Goal: Transaction & Acquisition: Purchase product/service

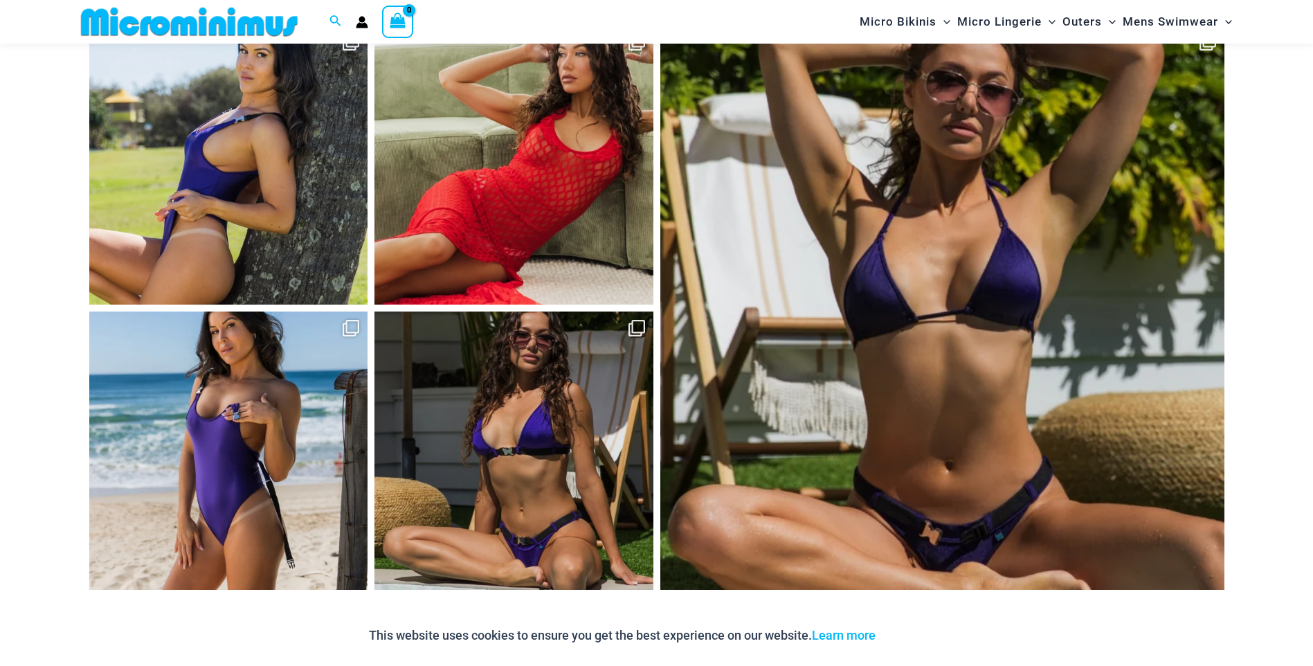
scroll to position [6147, 0]
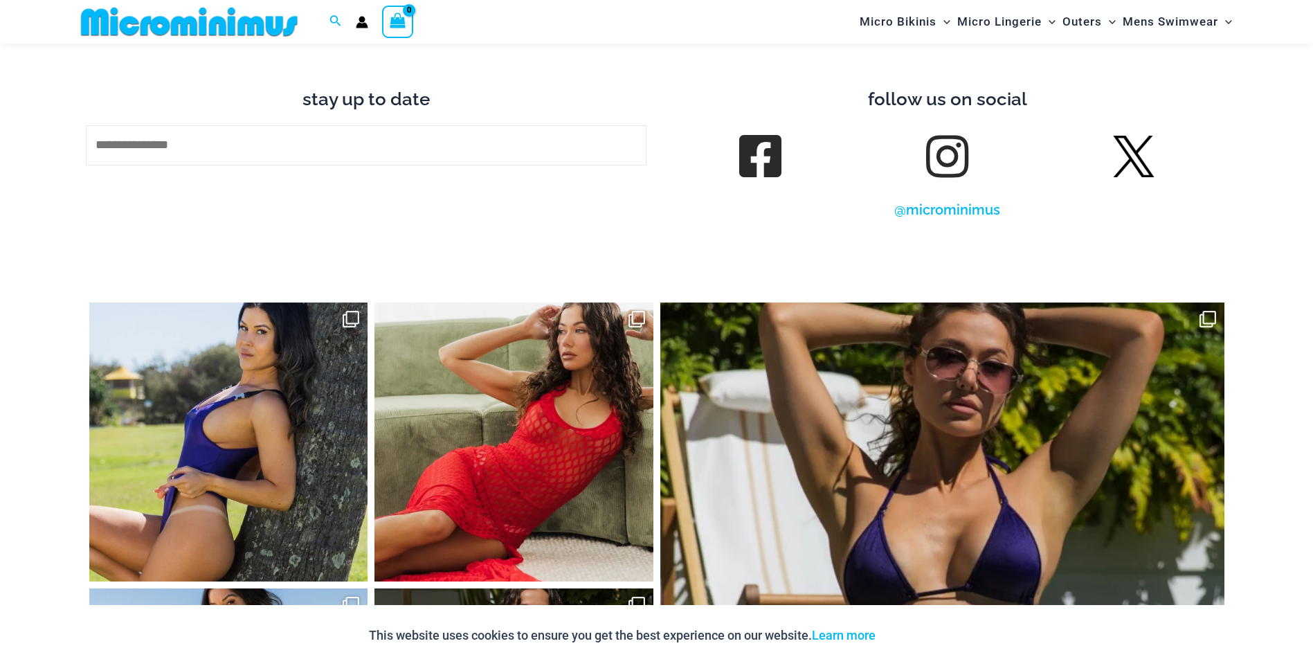
click at [954, 147] on link at bounding box center [946, 156] width 39 height 39
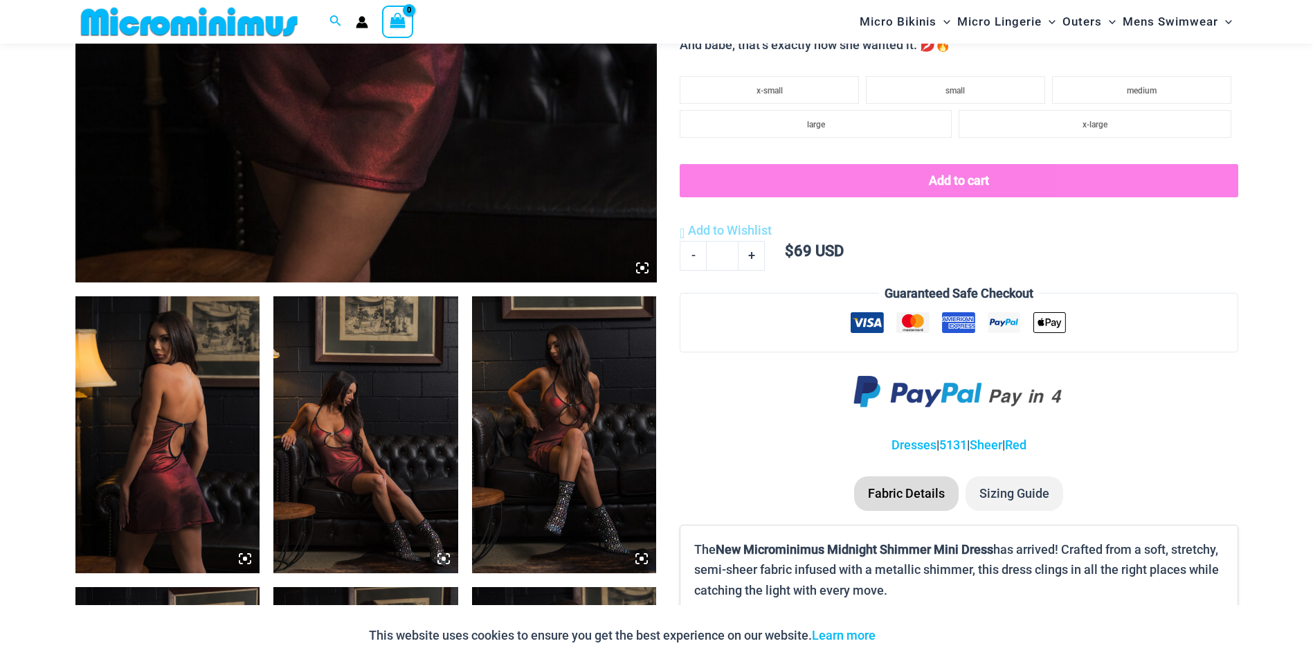
scroll to position [817, 0]
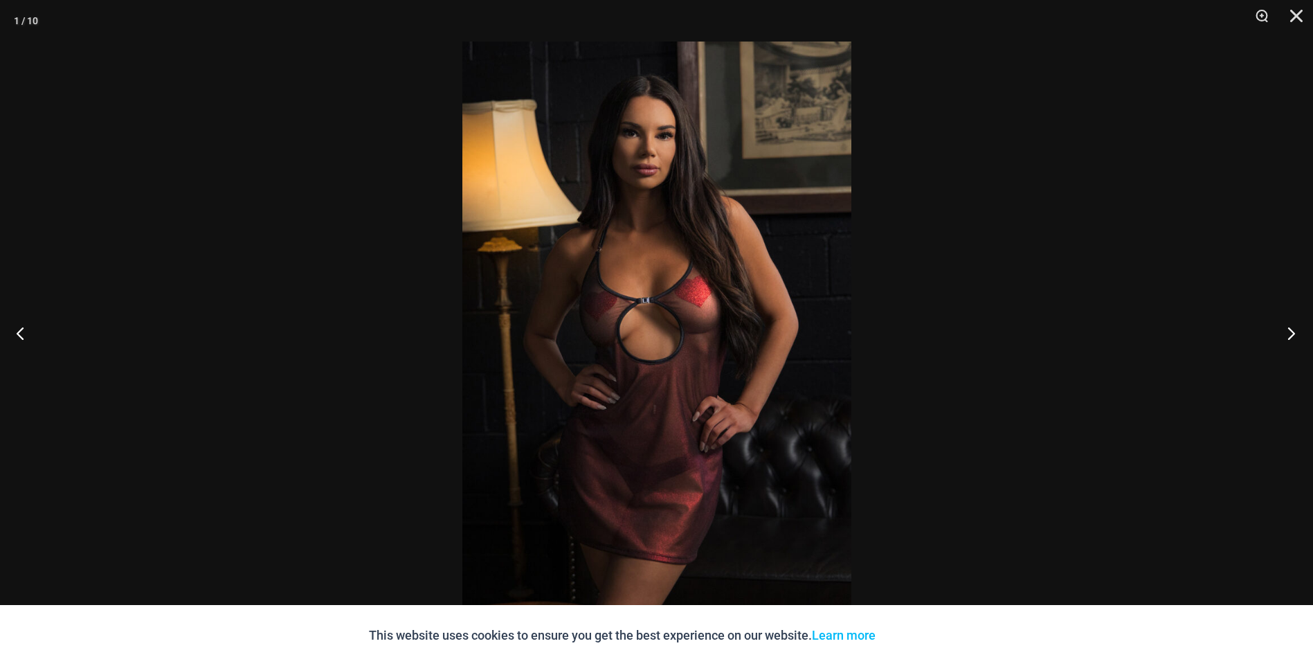
click at [1291, 337] on button "Next" at bounding box center [1287, 332] width 52 height 69
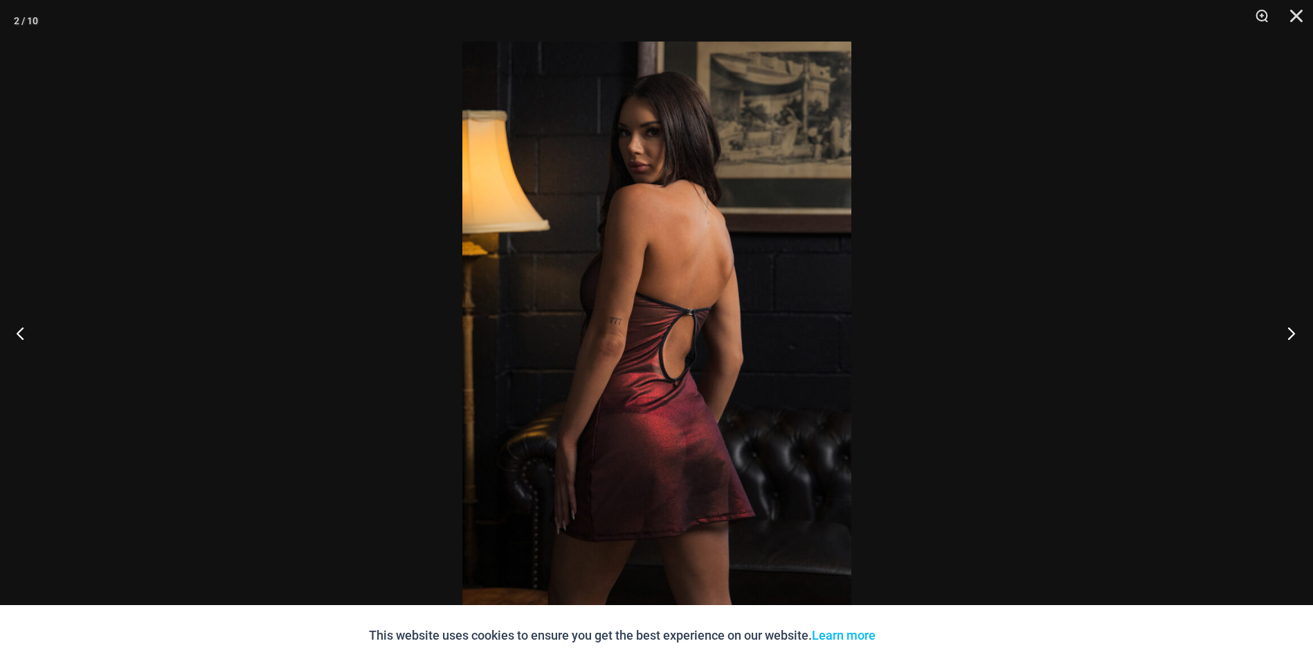
click at [1291, 337] on button "Next" at bounding box center [1287, 332] width 52 height 69
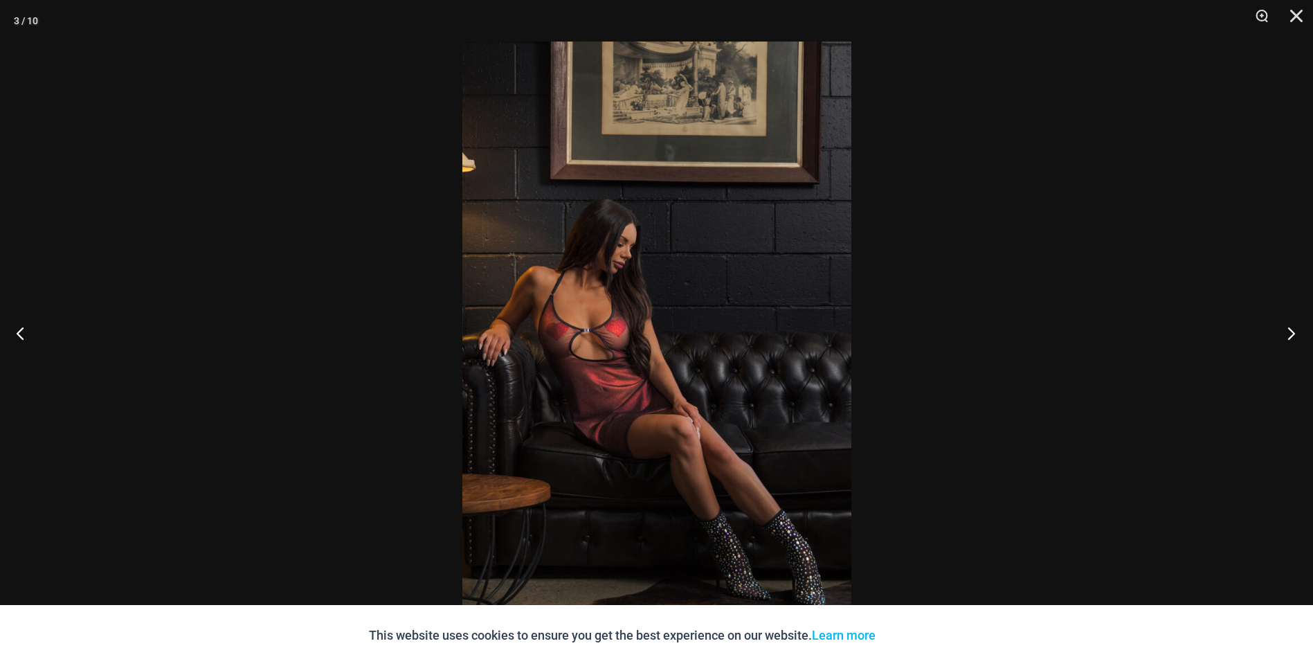
click at [1291, 337] on button "Next" at bounding box center [1287, 332] width 52 height 69
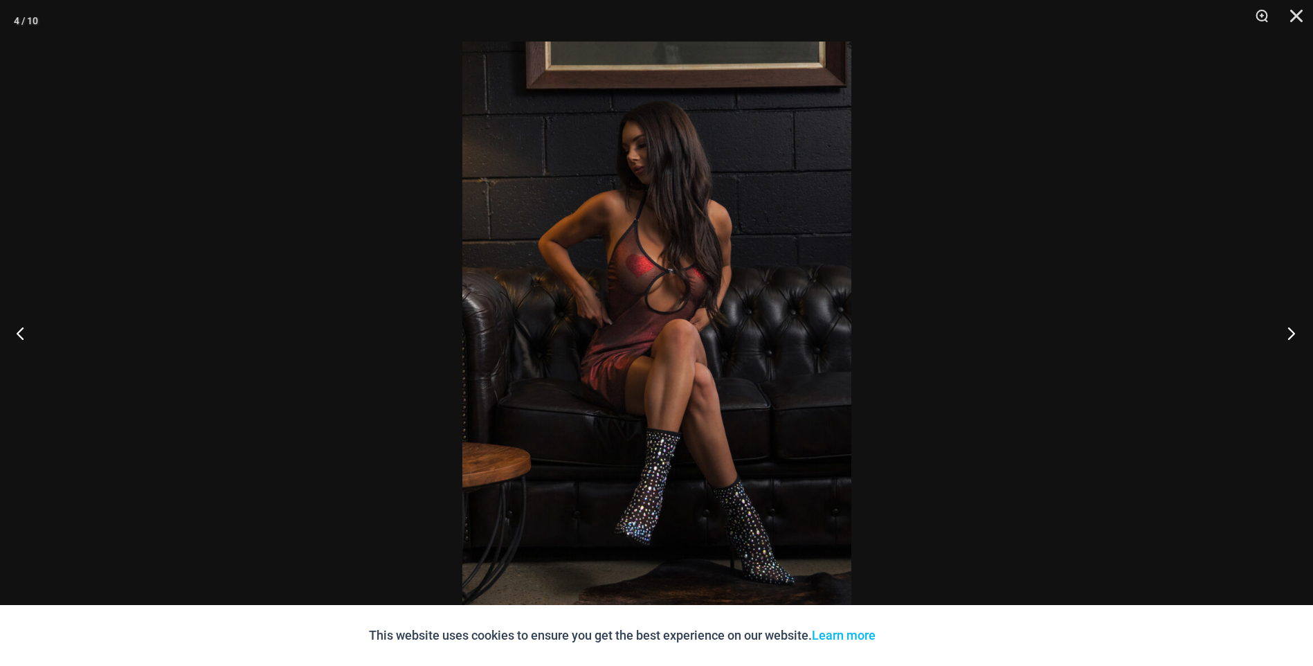
click at [1291, 337] on button "Next" at bounding box center [1287, 332] width 52 height 69
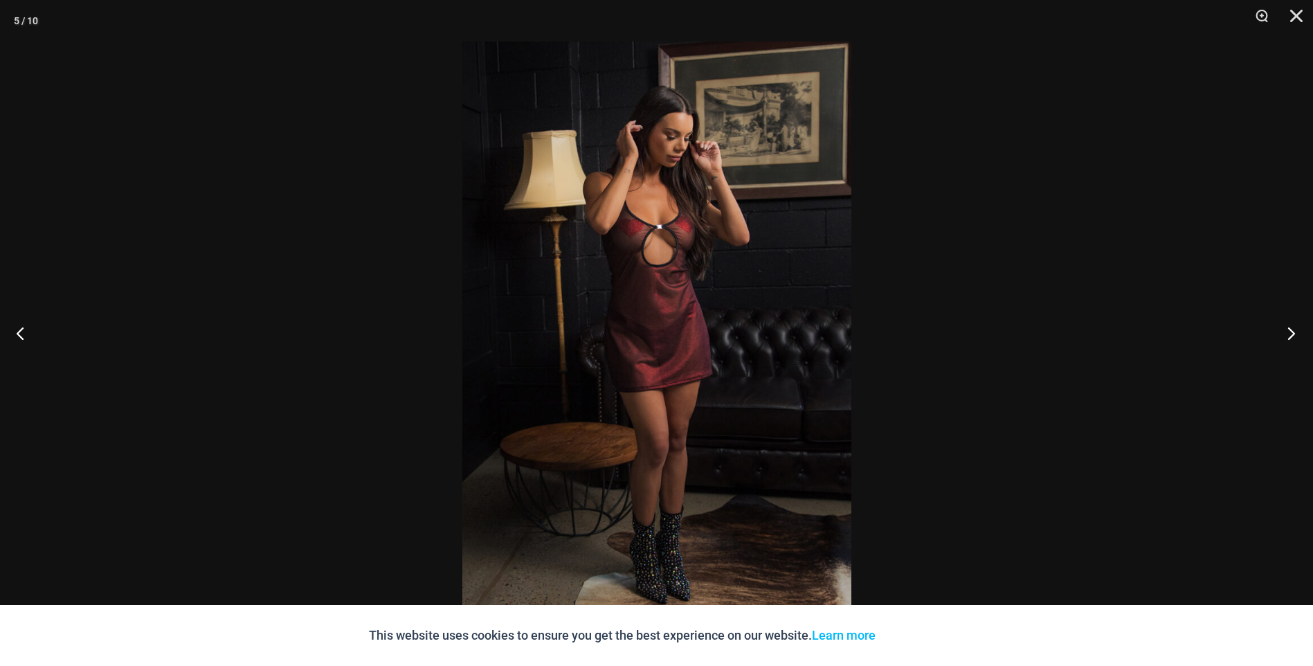
click at [1291, 337] on button "Next" at bounding box center [1287, 332] width 52 height 69
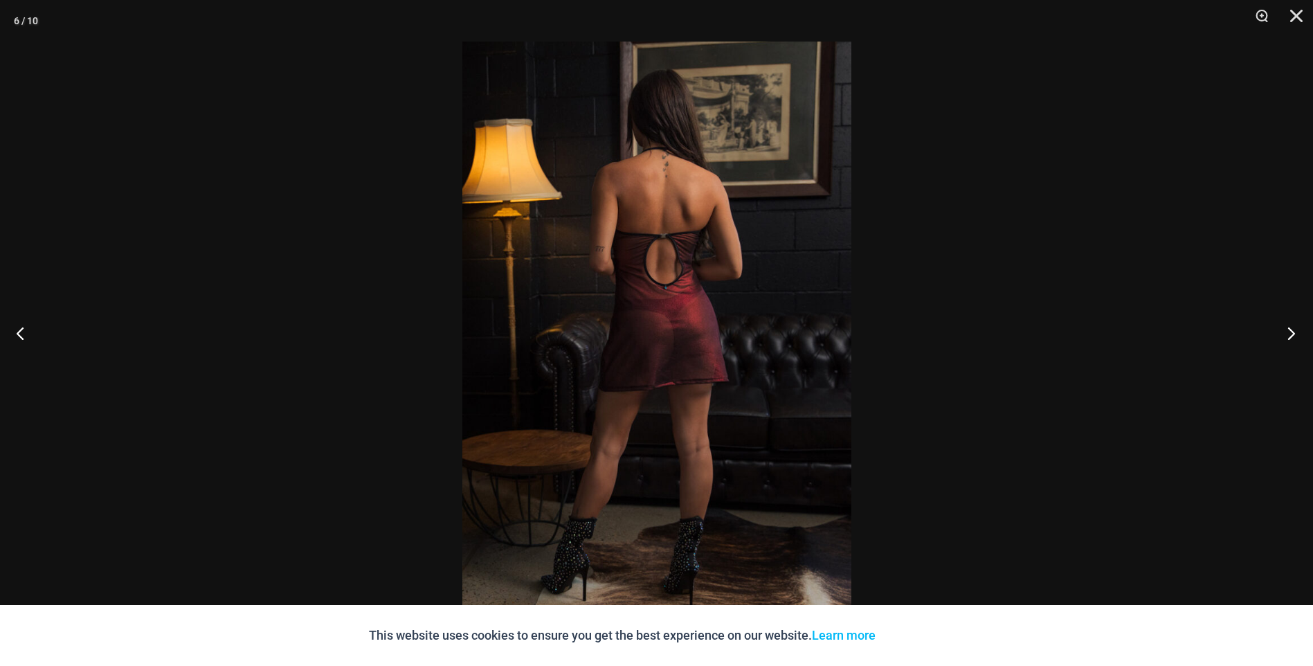
click at [1291, 337] on button "Next" at bounding box center [1287, 332] width 52 height 69
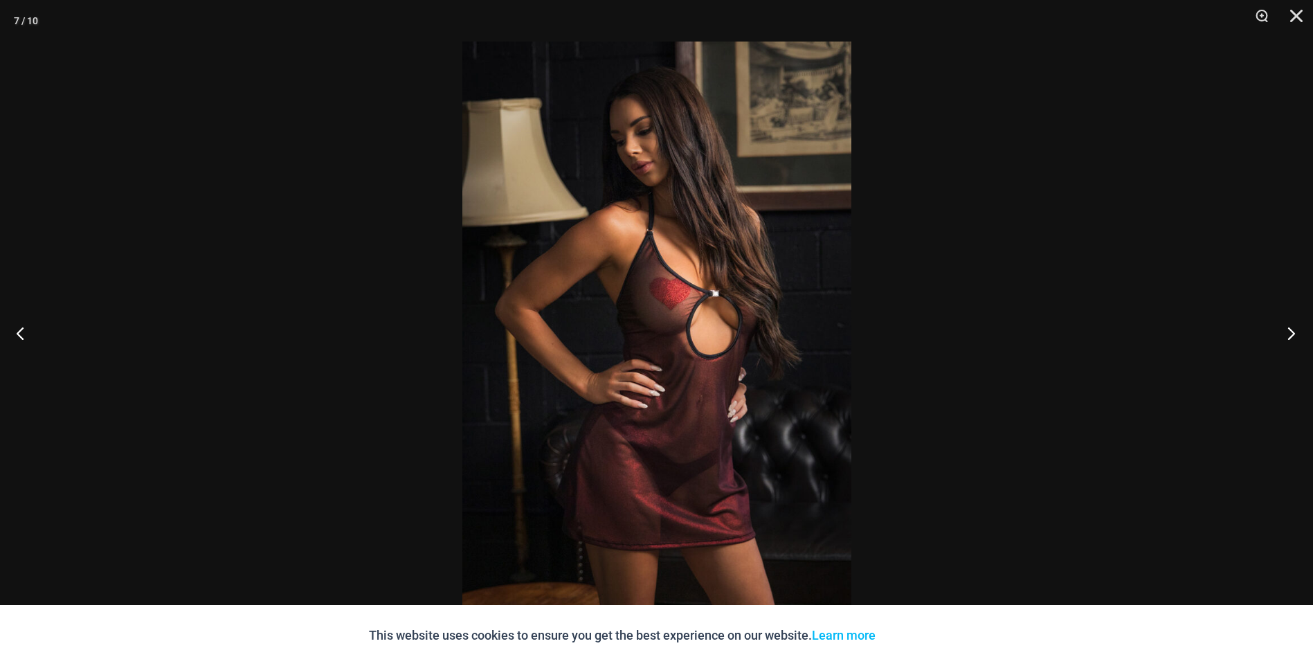
click at [1291, 337] on button "Next" at bounding box center [1287, 332] width 52 height 69
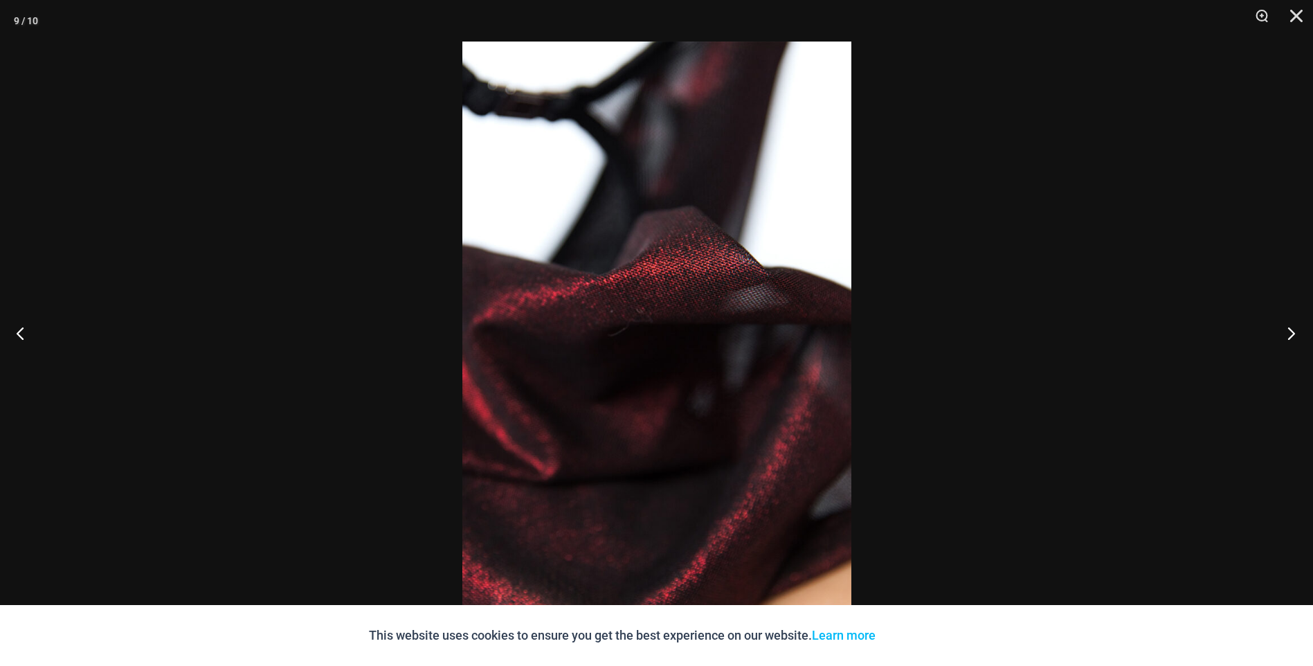
click at [1291, 337] on button "Next" at bounding box center [1287, 332] width 52 height 69
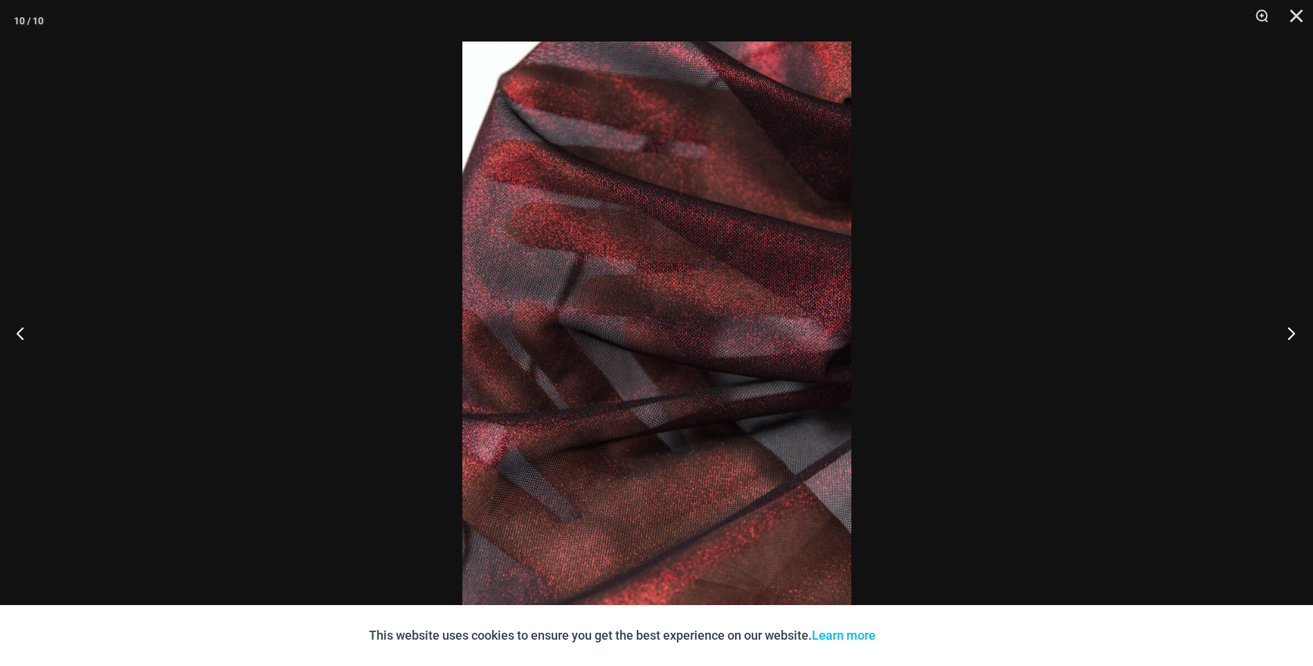
click at [1291, 337] on button "Next" at bounding box center [1287, 332] width 52 height 69
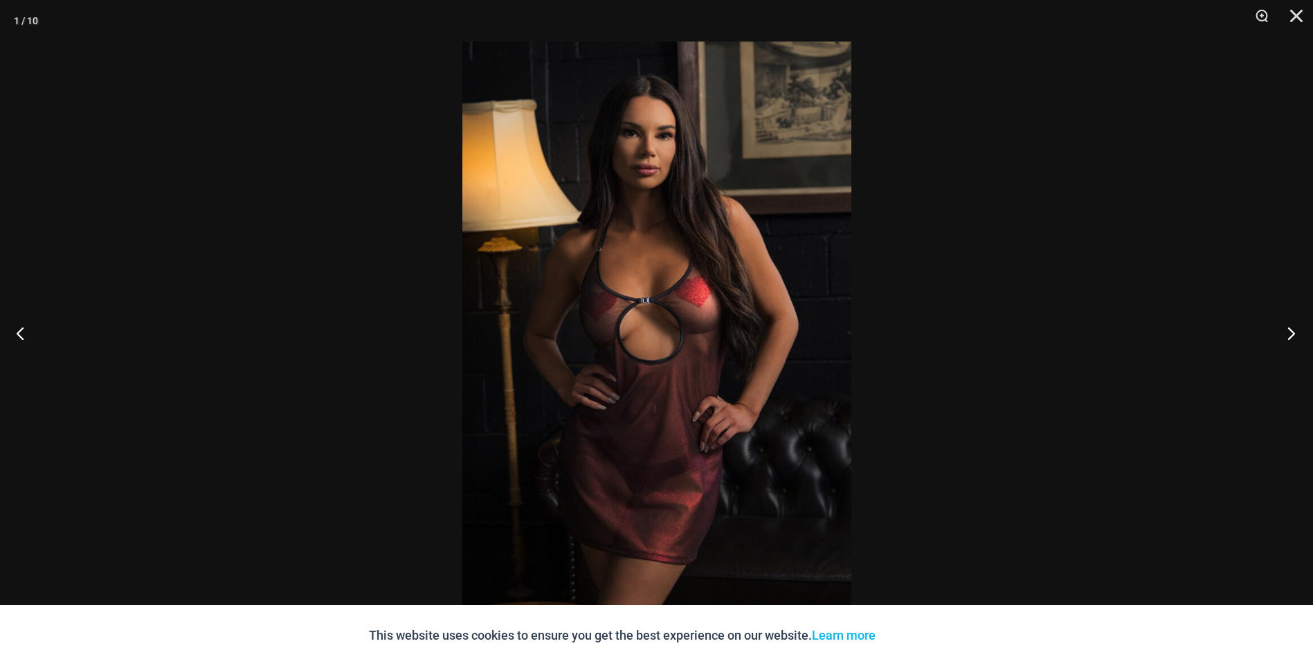
click at [1291, 337] on button "Next" at bounding box center [1287, 332] width 52 height 69
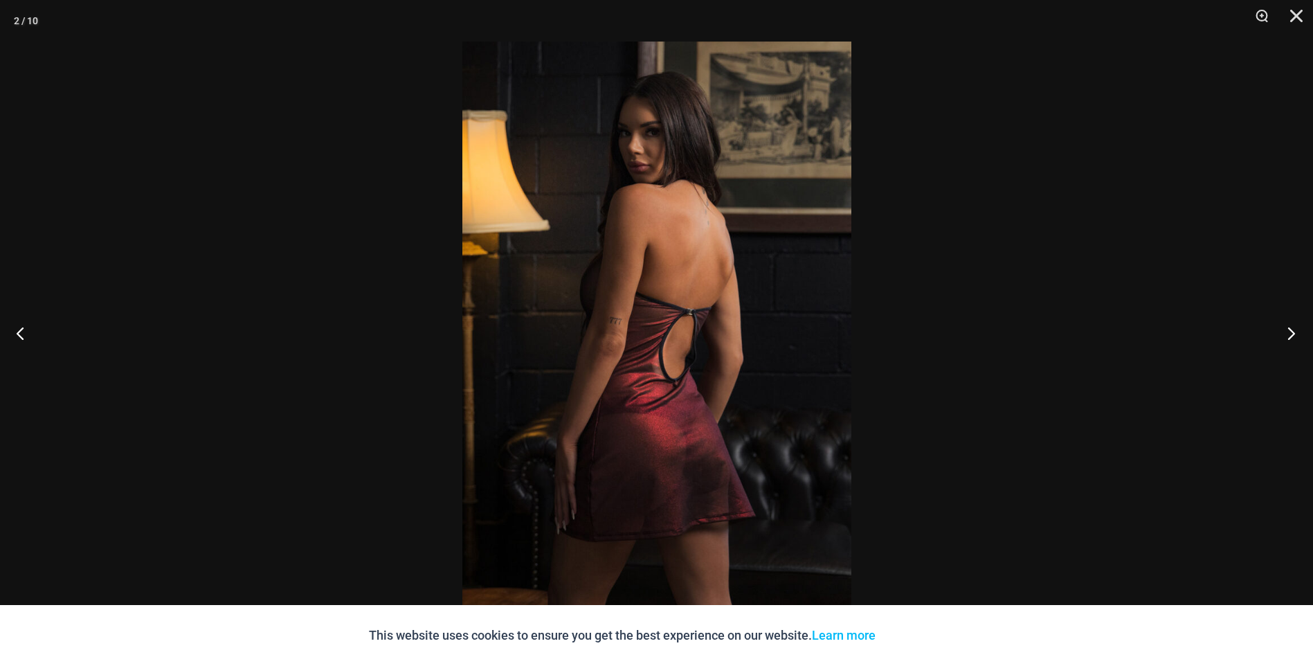
click at [1291, 337] on button "Next" at bounding box center [1287, 332] width 52 height 69
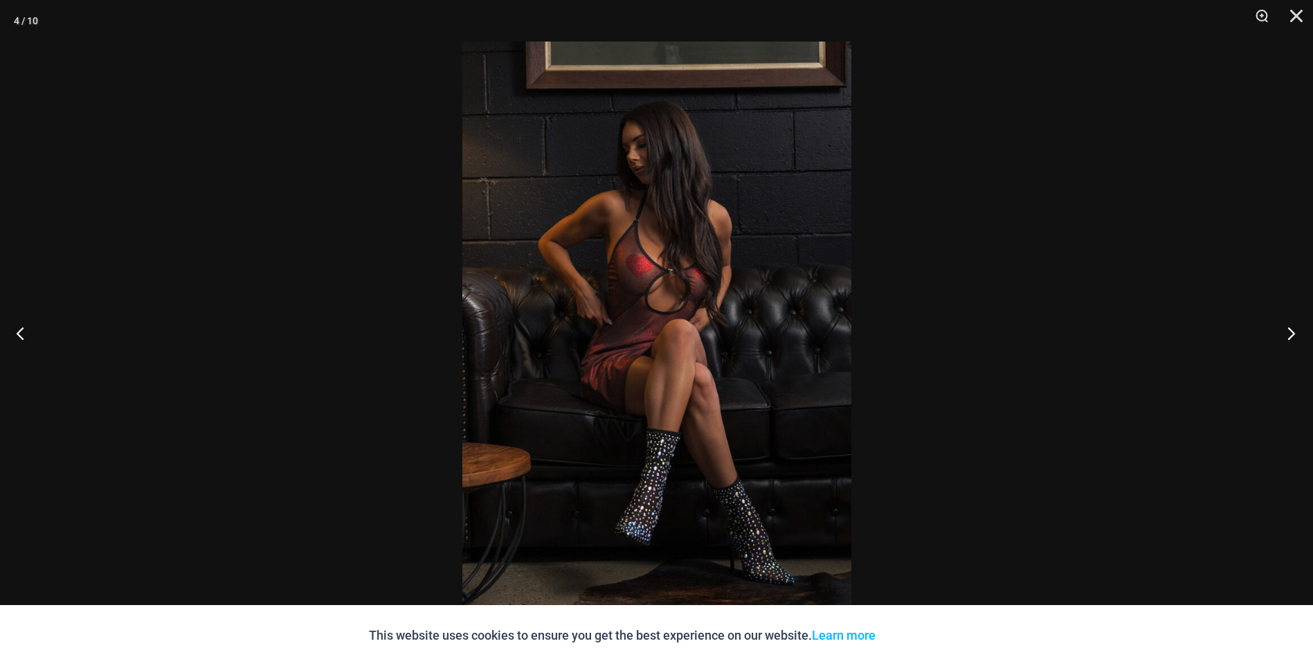
click at [1291, 337] on button "Next" at bounding box center [1287, 332] width 52 height 69
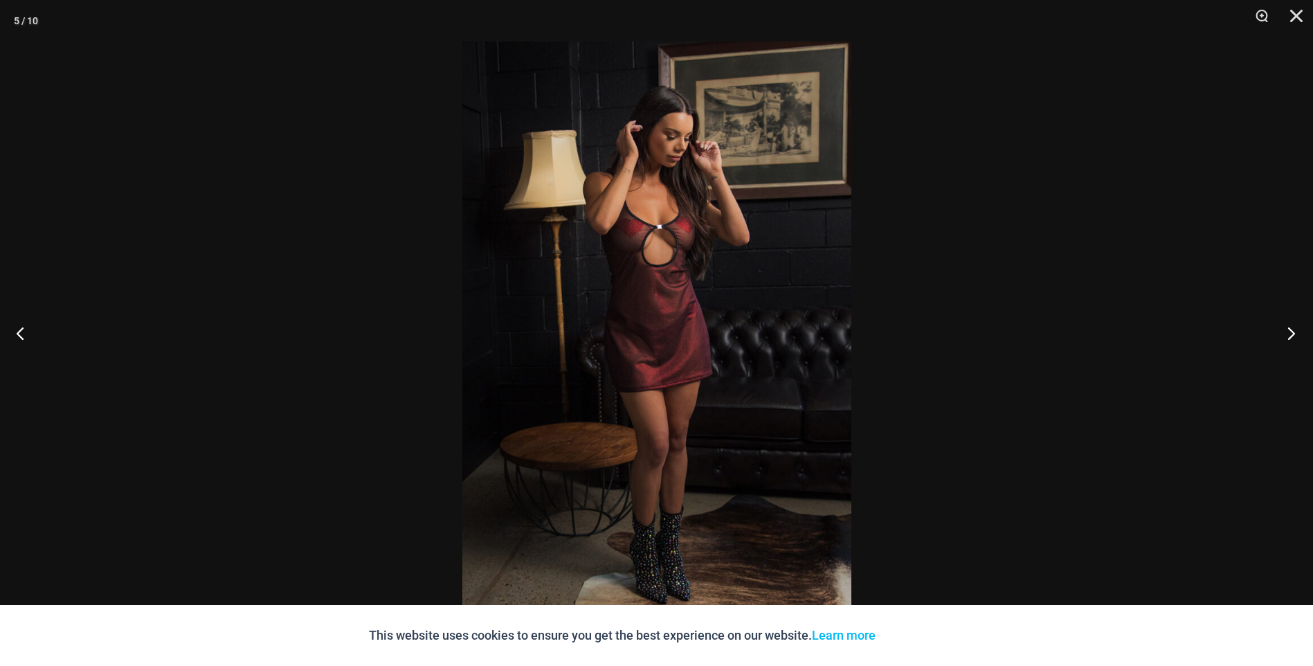
click at [1291, 337] on button "Next" at bounding box center [1287, 332] width 52 height 69
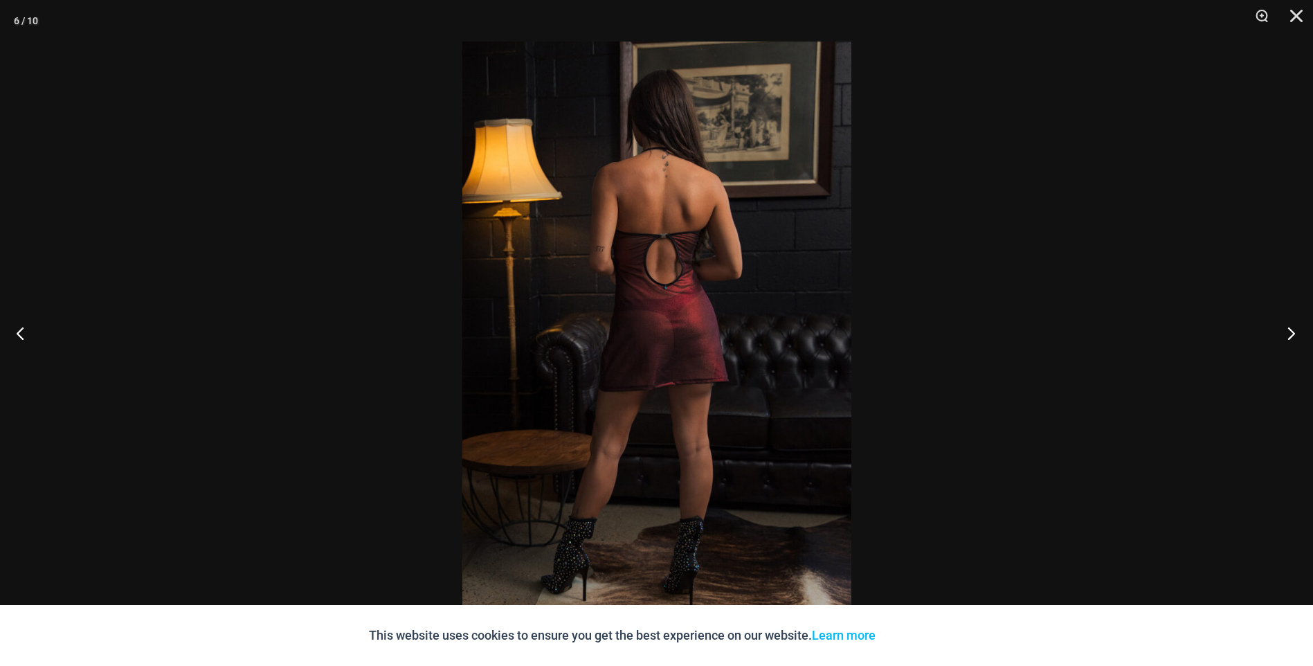
click at [1291, 337] on button "Next" at bounding box center [1287, 332] width 52 height 69
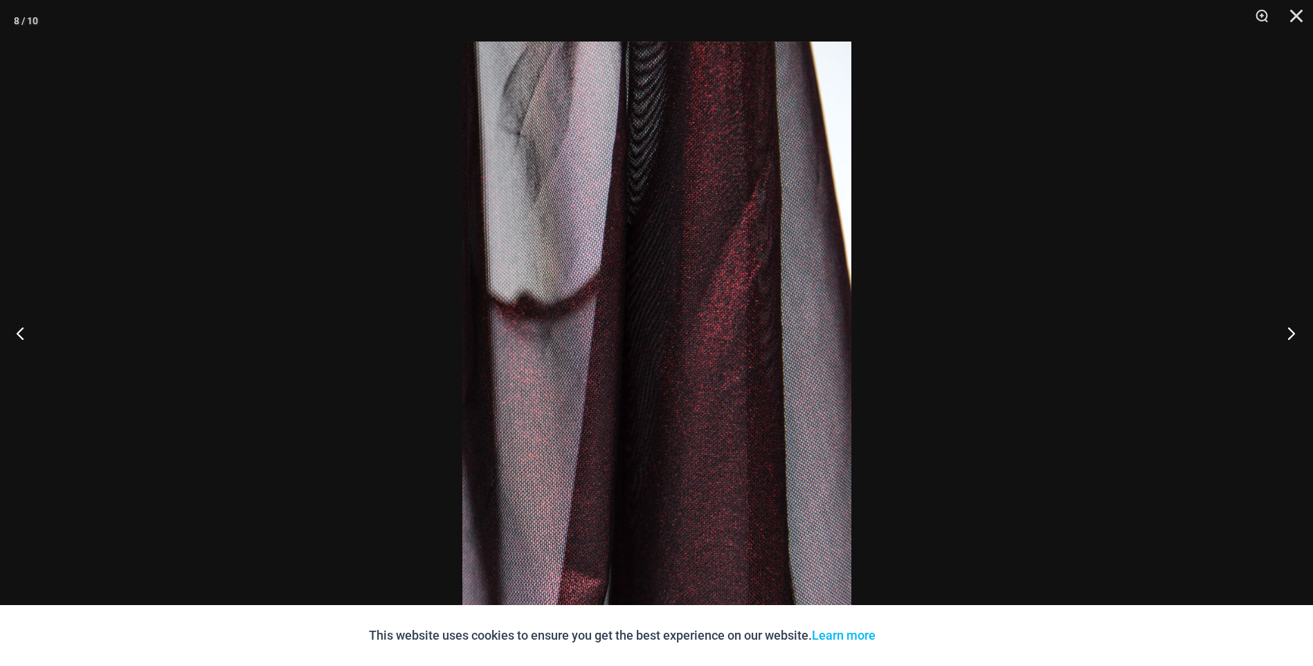
click at [1298, 336] on button "Next" at bounding box center [1287, 332] width 52 height 69
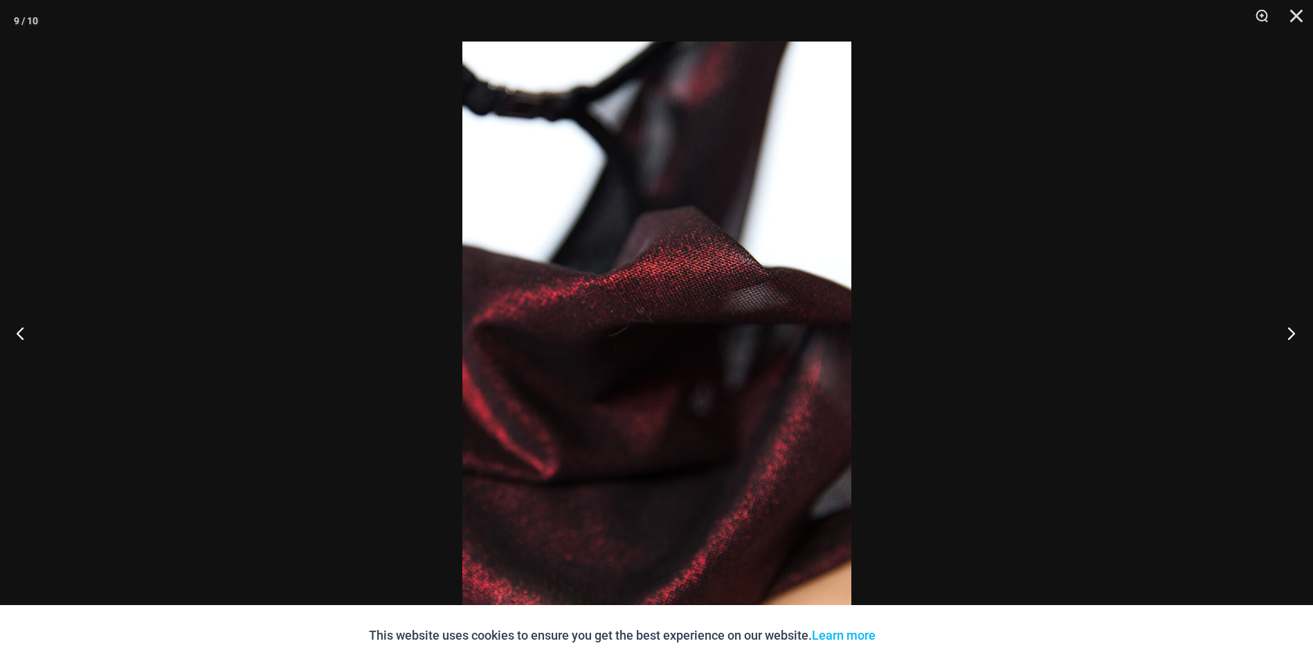
click at [1298, 336] on button "Next" at bounding box center [1287, 332] width 52 height 69
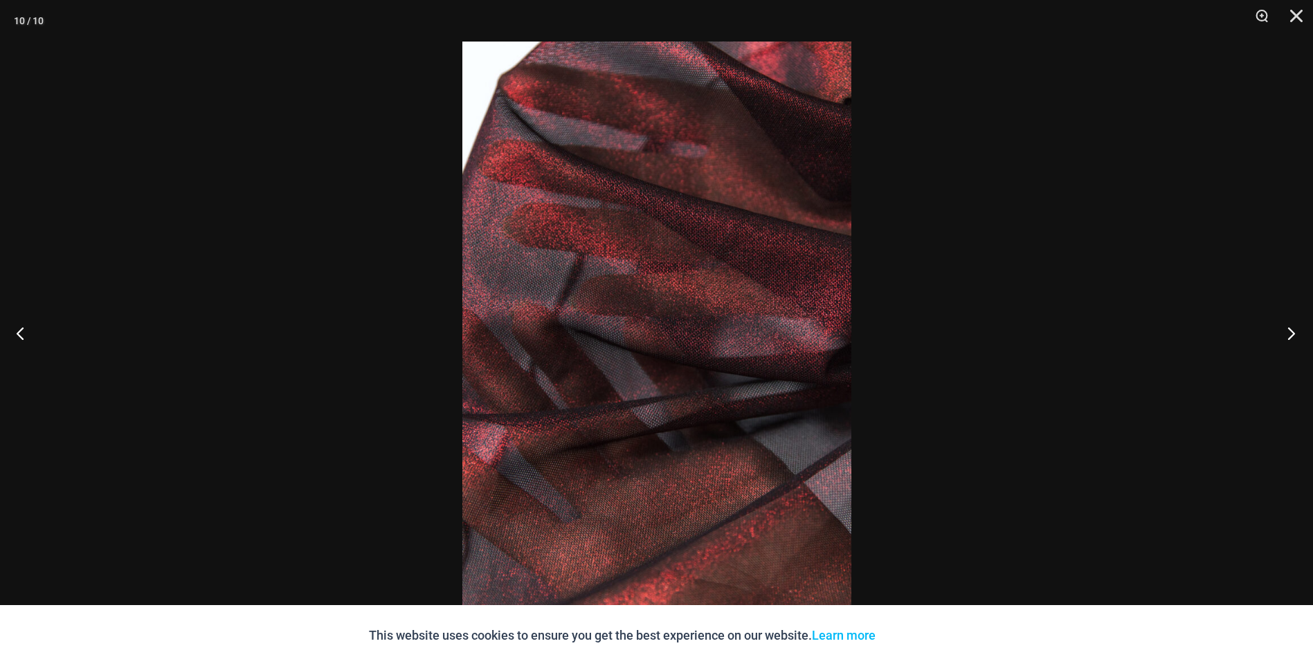
click at [1298, 336] on button "Next" at bounding box center [1287, 332] width 52 height 69
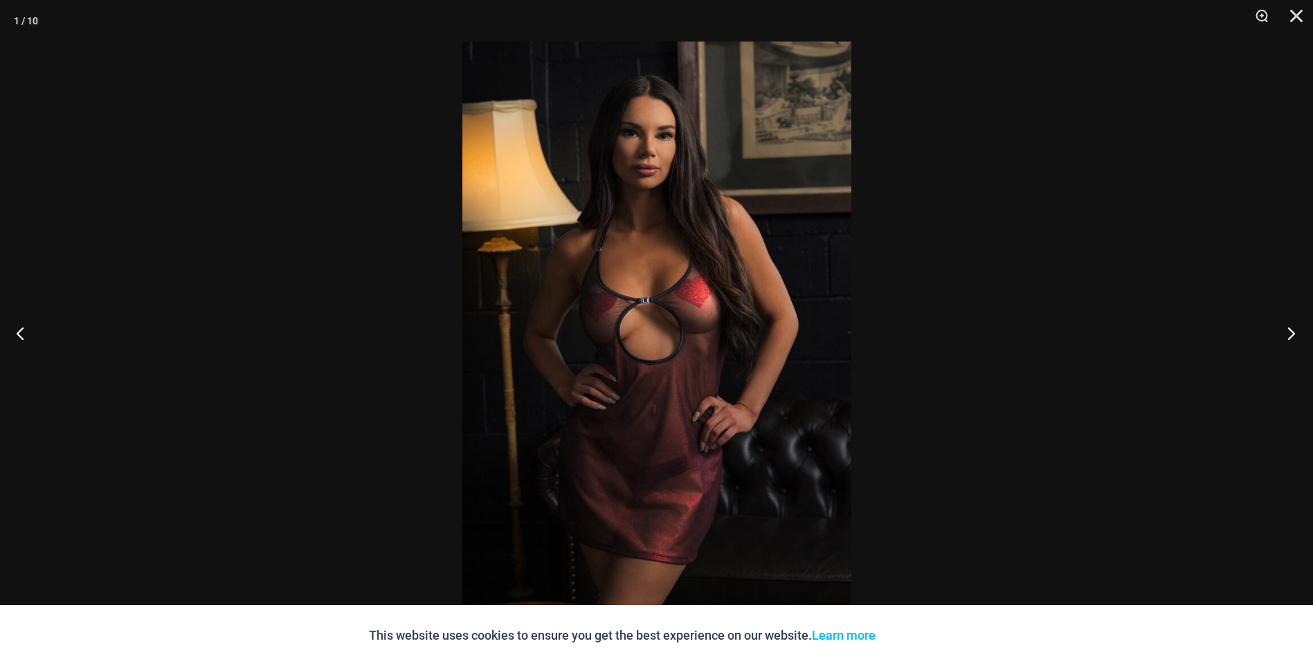
click at [1298, 336] on button "Next" at bounding box center [1287, 332] width 52 height 69
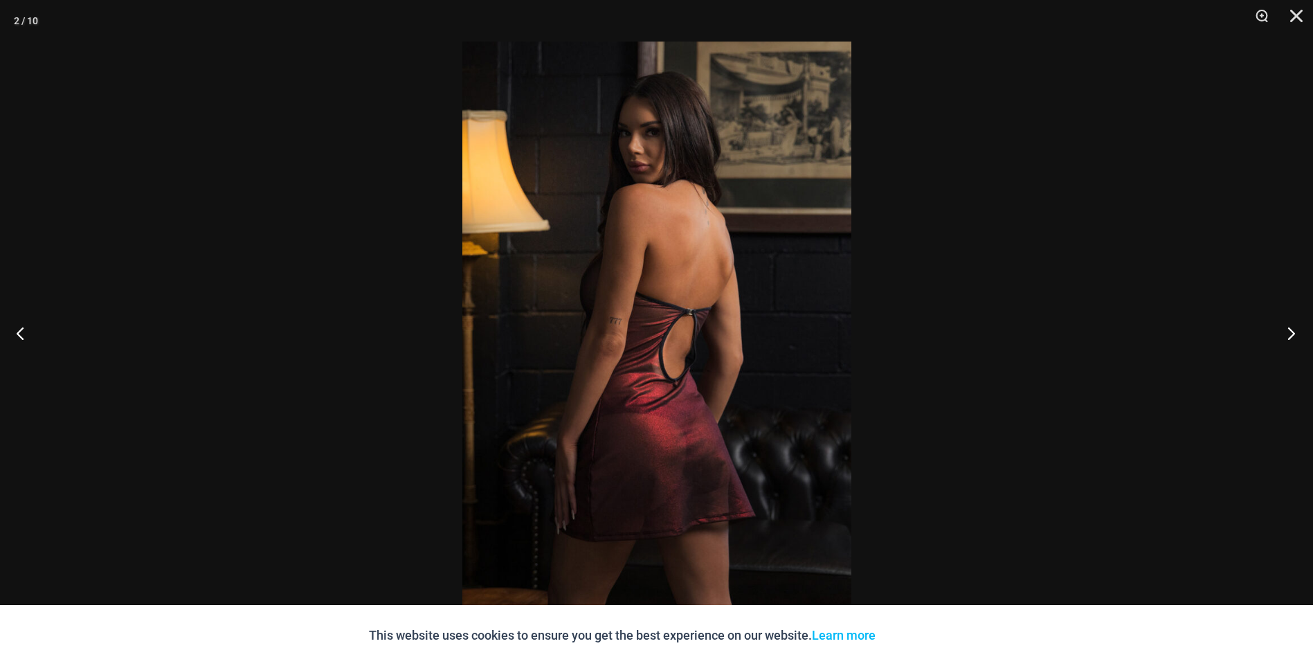
click at [1298, 336] on button "Next" at bounding box center [1287, 332] width 52 height 69
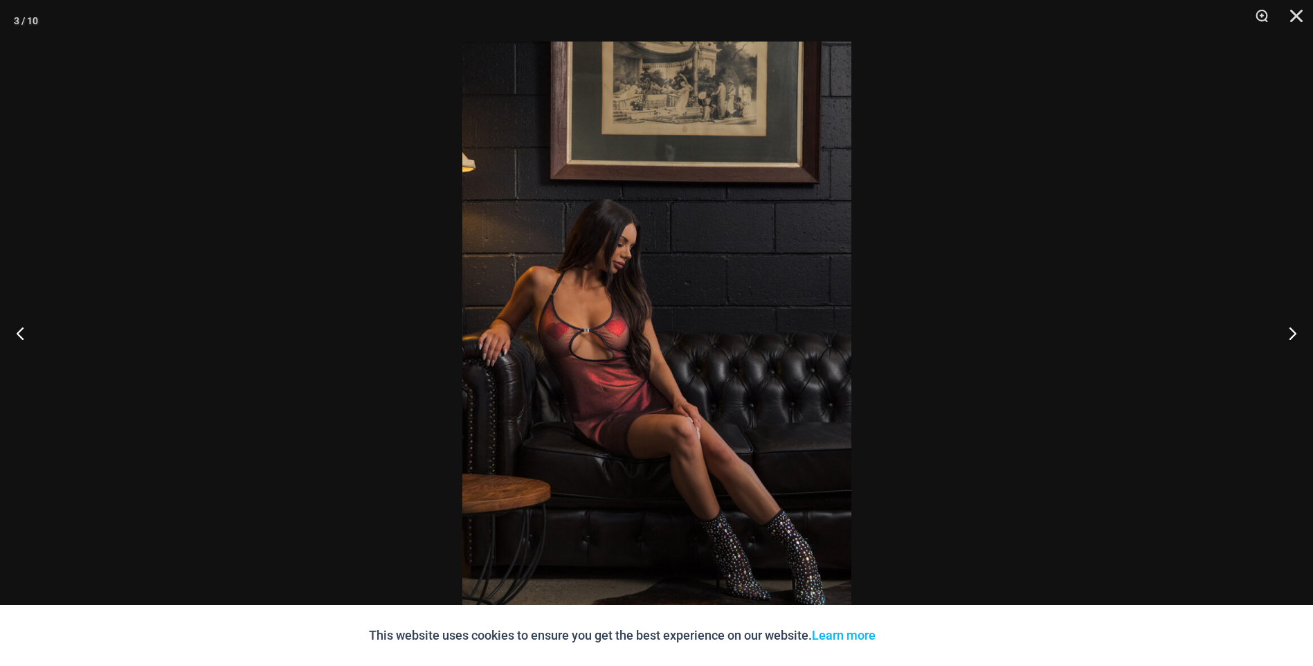
click at [1235, 323] on div at bounding box center [656, 333] width 1313 height 666
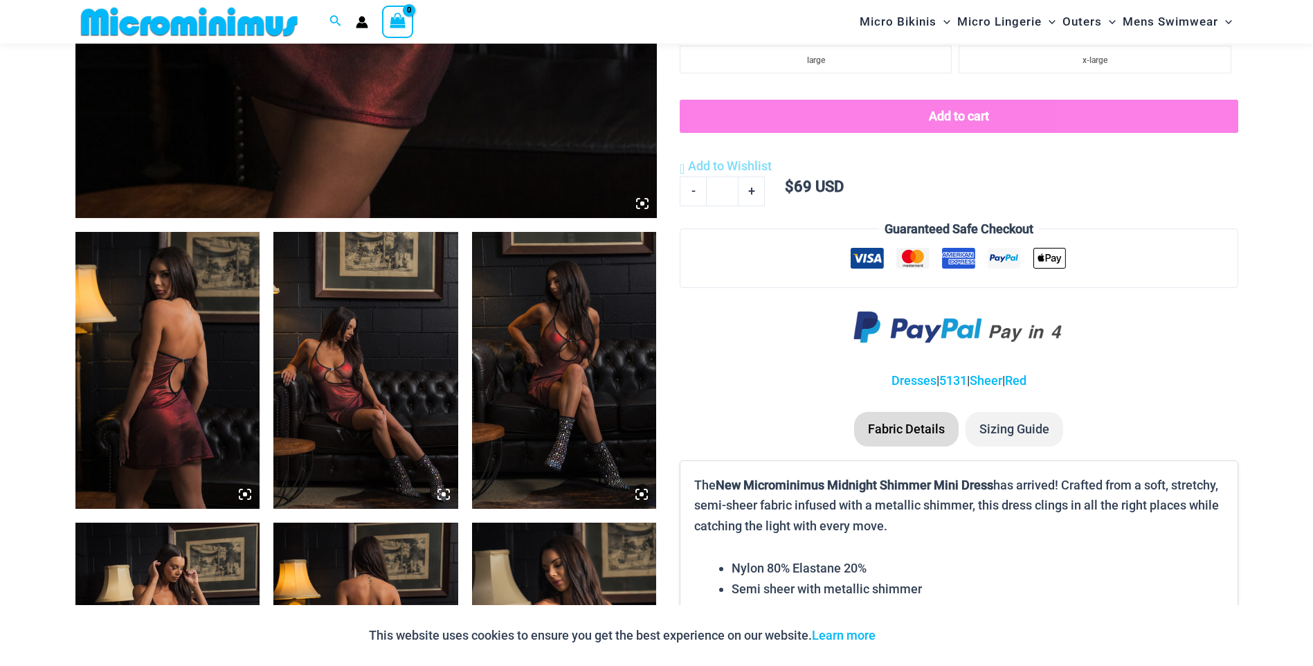
scroll to position [956, 0]
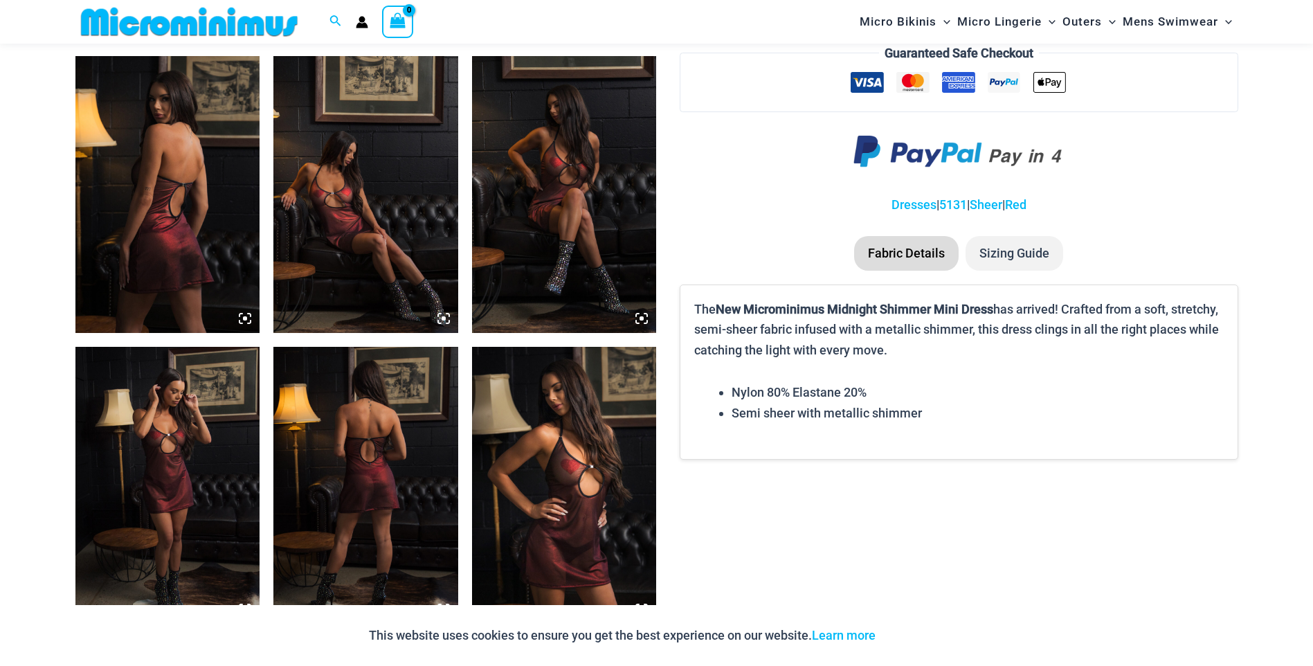
click at [444, 320] on icon at bounding box center [444, 318] width 4 height 4
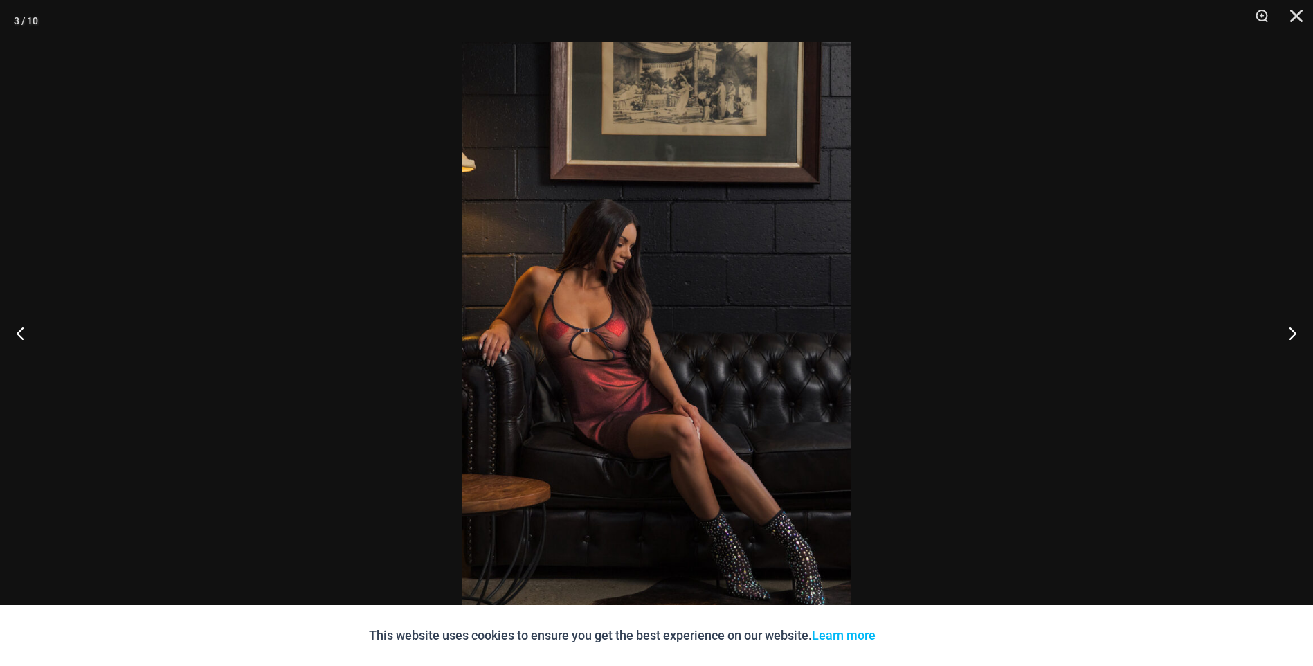
click at [588, 343] on img at bounding box center [656, 333] width 389 height 583
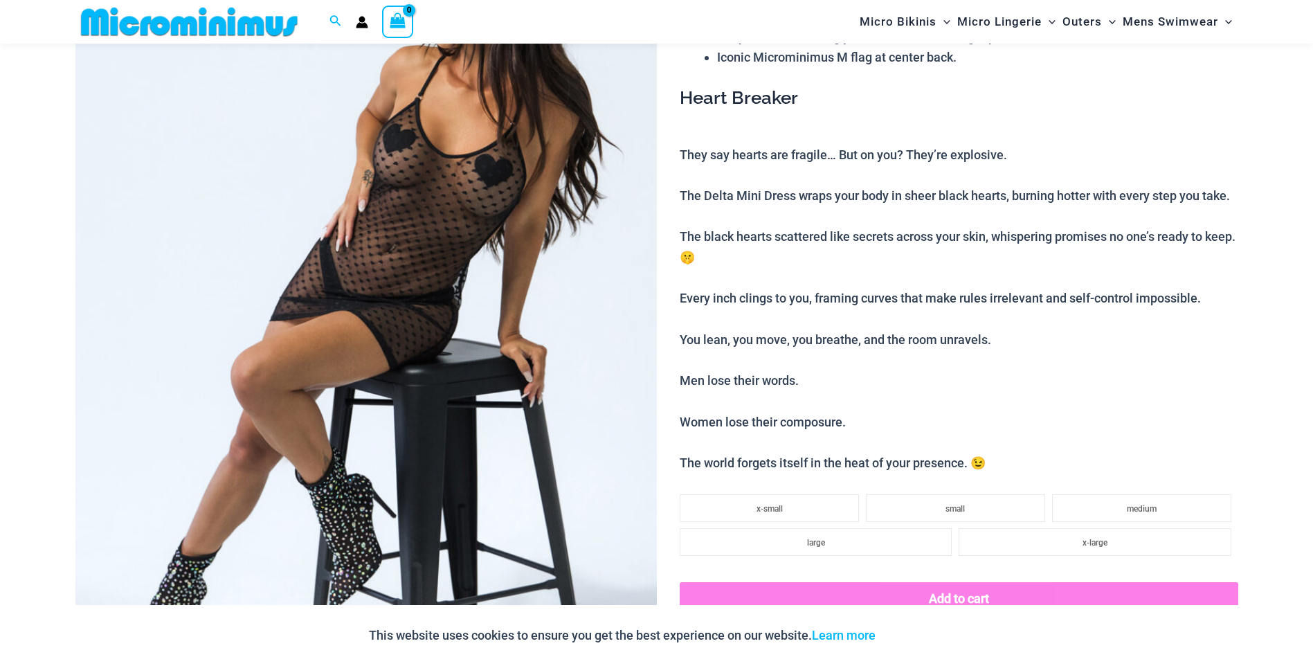
scroll to position [334, 0]
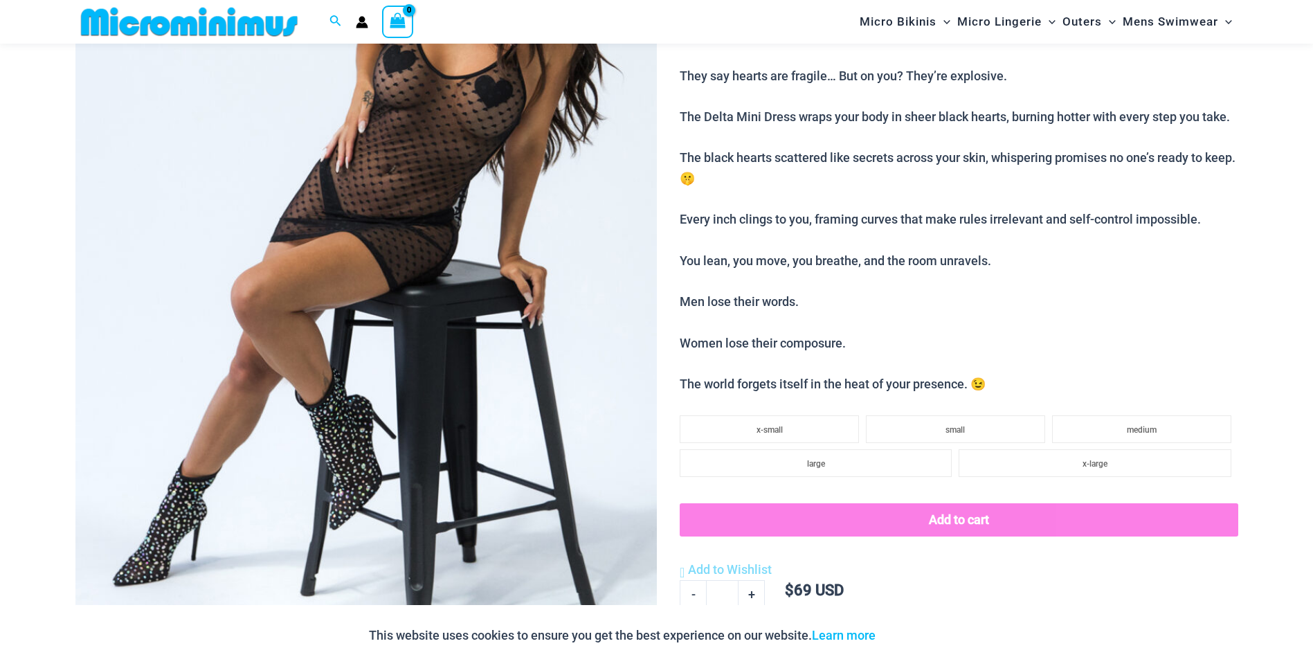
click at [440, 266] on img at bounding box center [365, 228] width 581 height 872
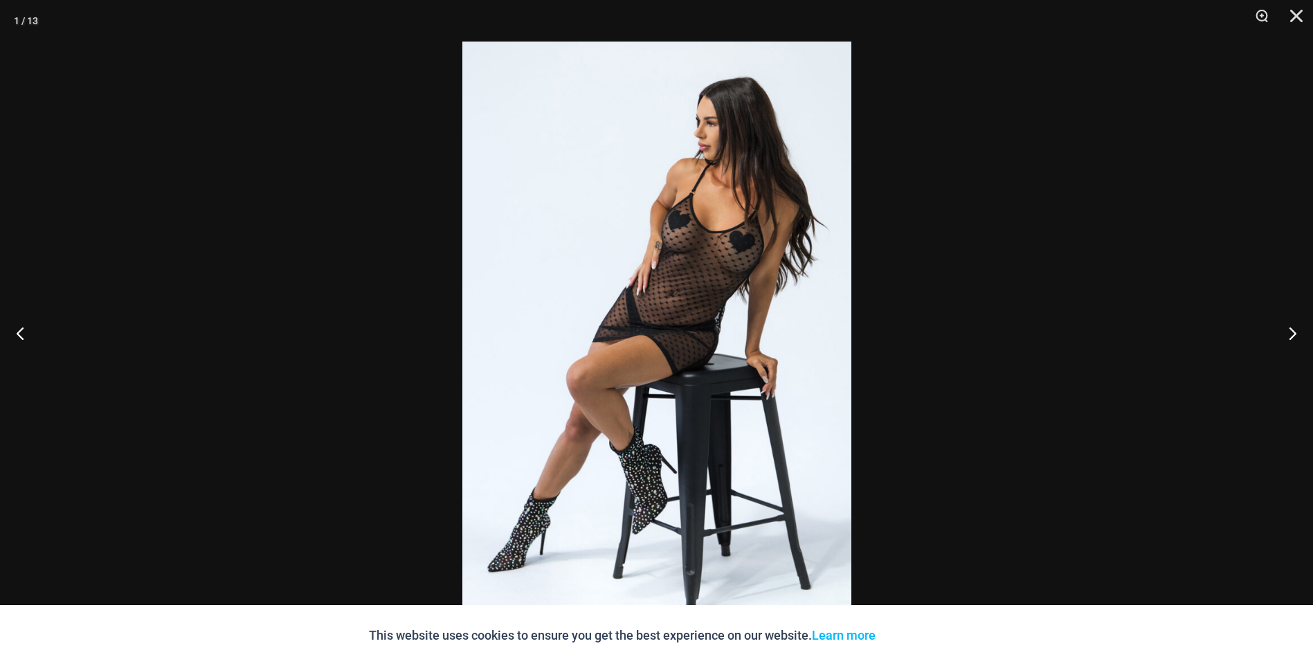
click at [687, 299] on img at bounding box center [656, 333] width 389 height 583
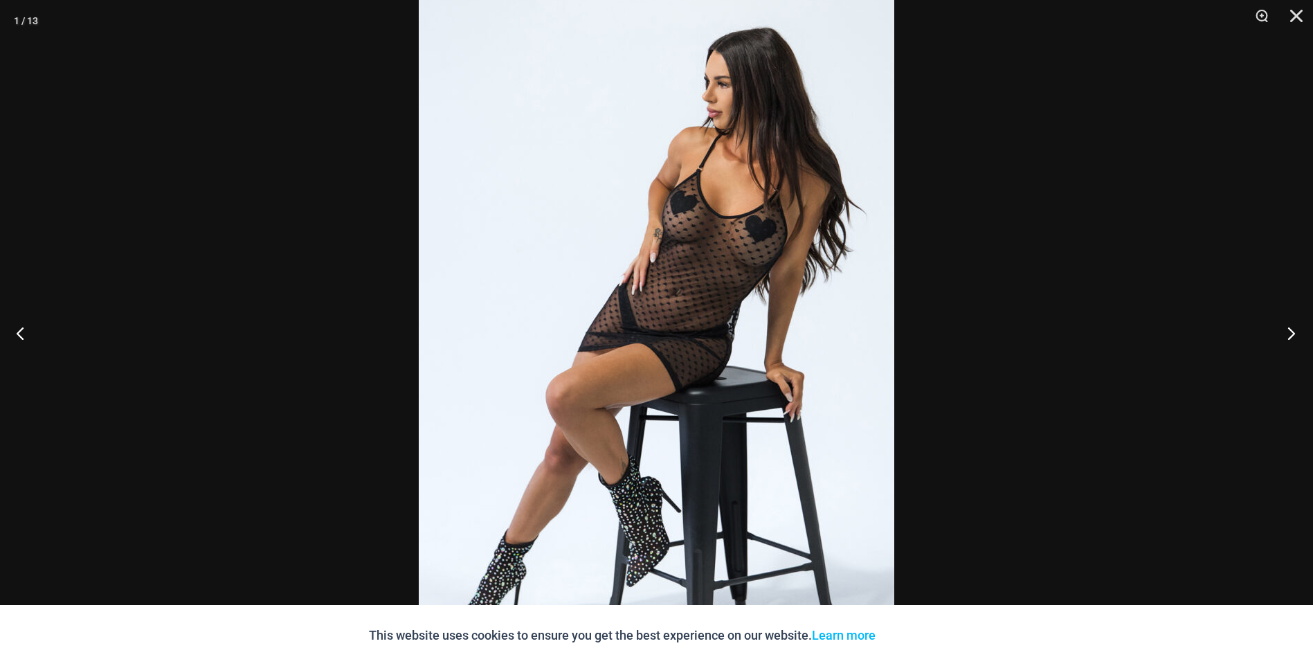
click at [1302, 335] on button "Next" at bounding box center [1287, 332] width 52 height 69
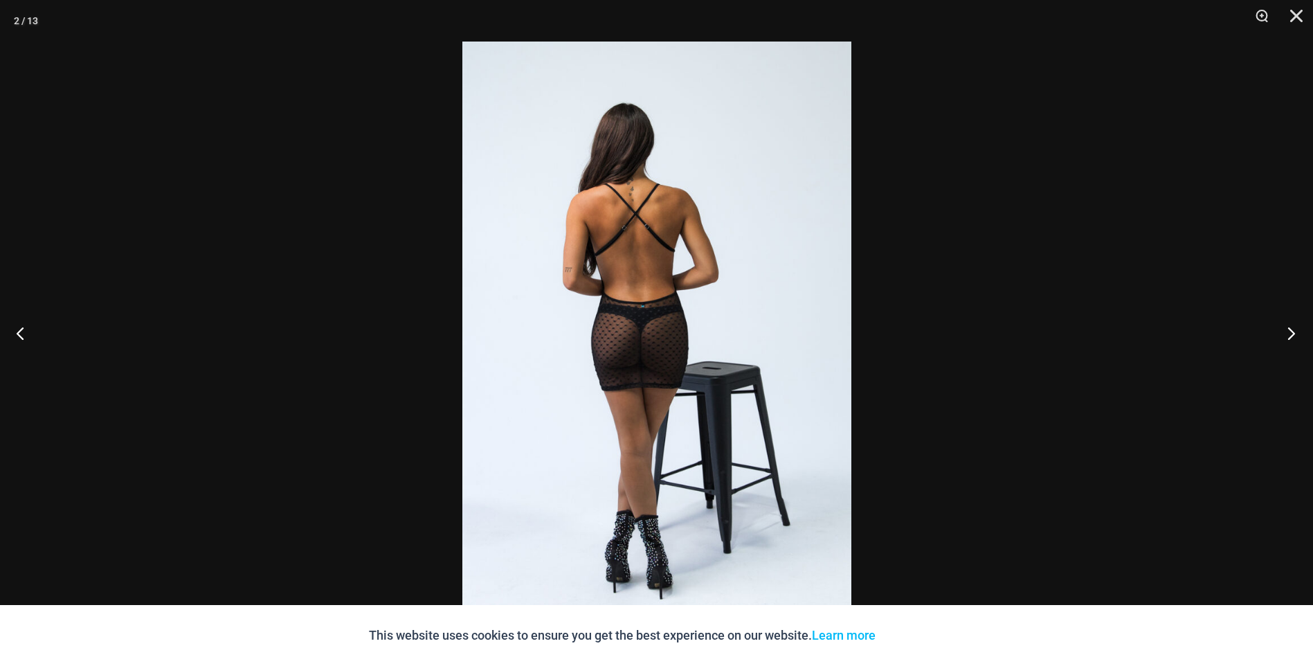
click at [1302, 335] on button "Next" at bounding box center [1287, 332] width 52 height 69
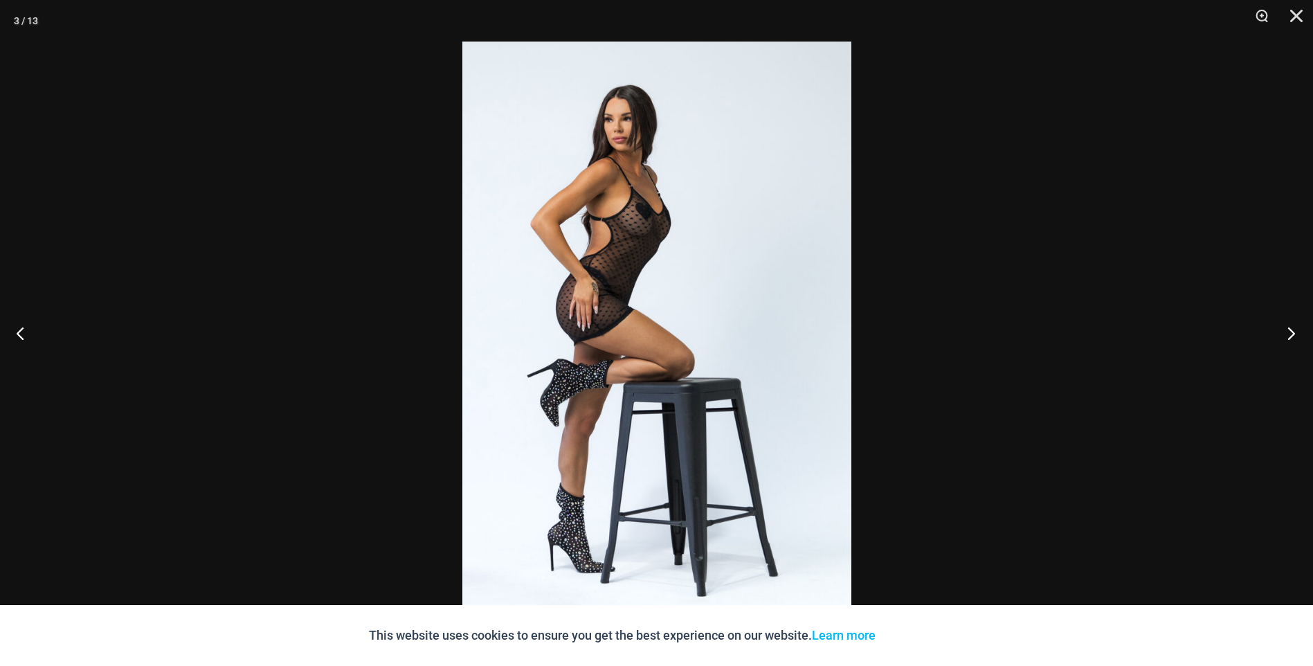
click at [1302, 335] on button "Next" at bounding box center [1287, 332] width 52 height 69
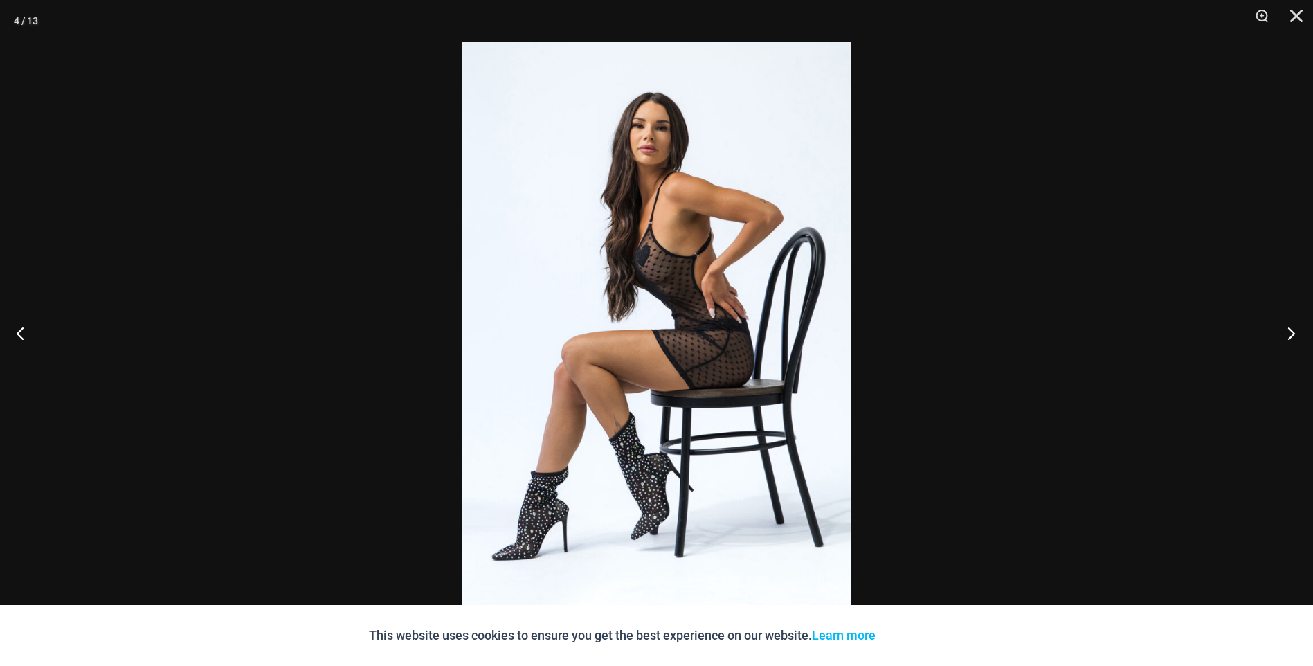
click at [1302, 335] on button "Next" at bounding box center [1287, 332] width 52 height 69
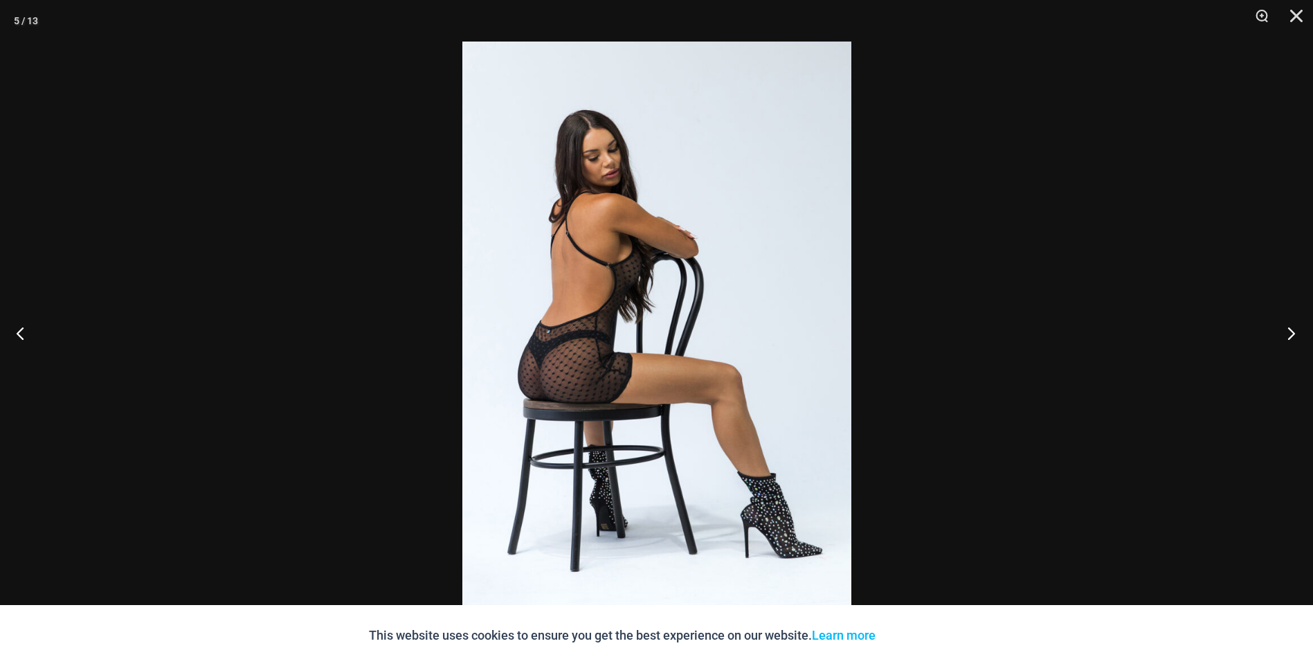
click at [1302, 335] on button "Next" at bounding box center [1287, 332] width 52 height 69
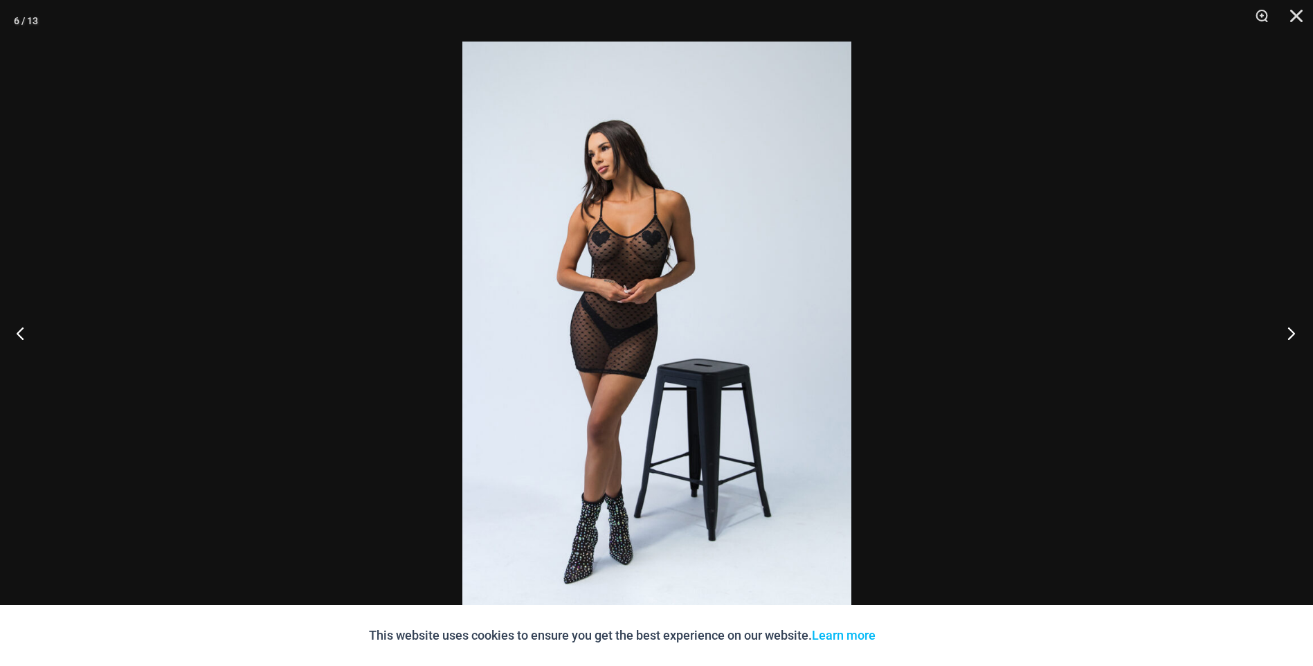
click at [1302, 335] on button "Next" at bounding box center [1287, 332] width 52 height 69
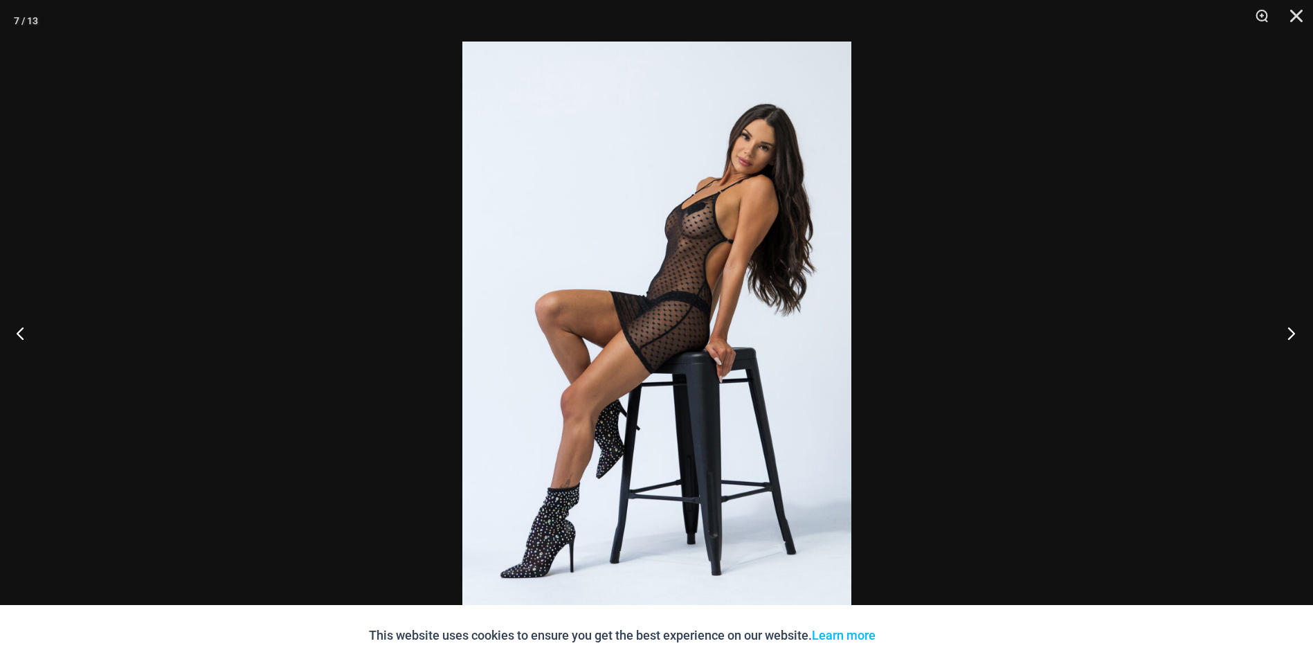
click at [1302, 335] on button "Next" at bounding box center [1287, 332] width 52 height 69
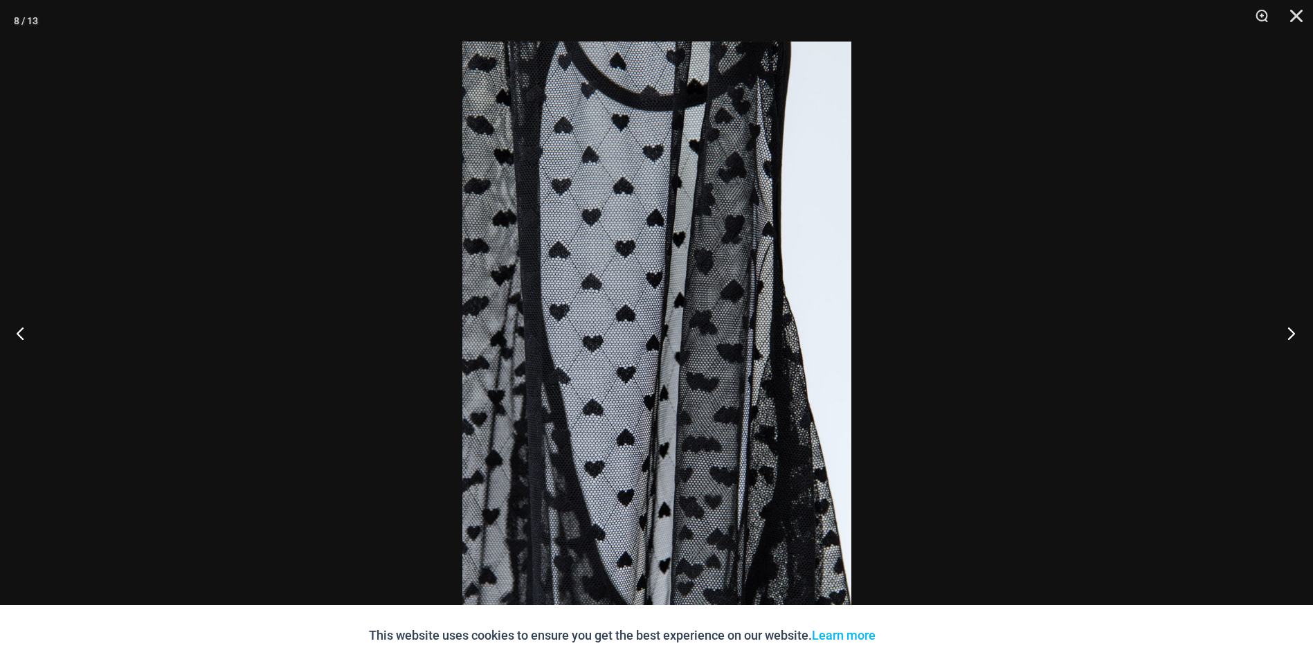
click at [1302, 335] on button "Next" at bounding box center [1287, 332] width 52 height 69
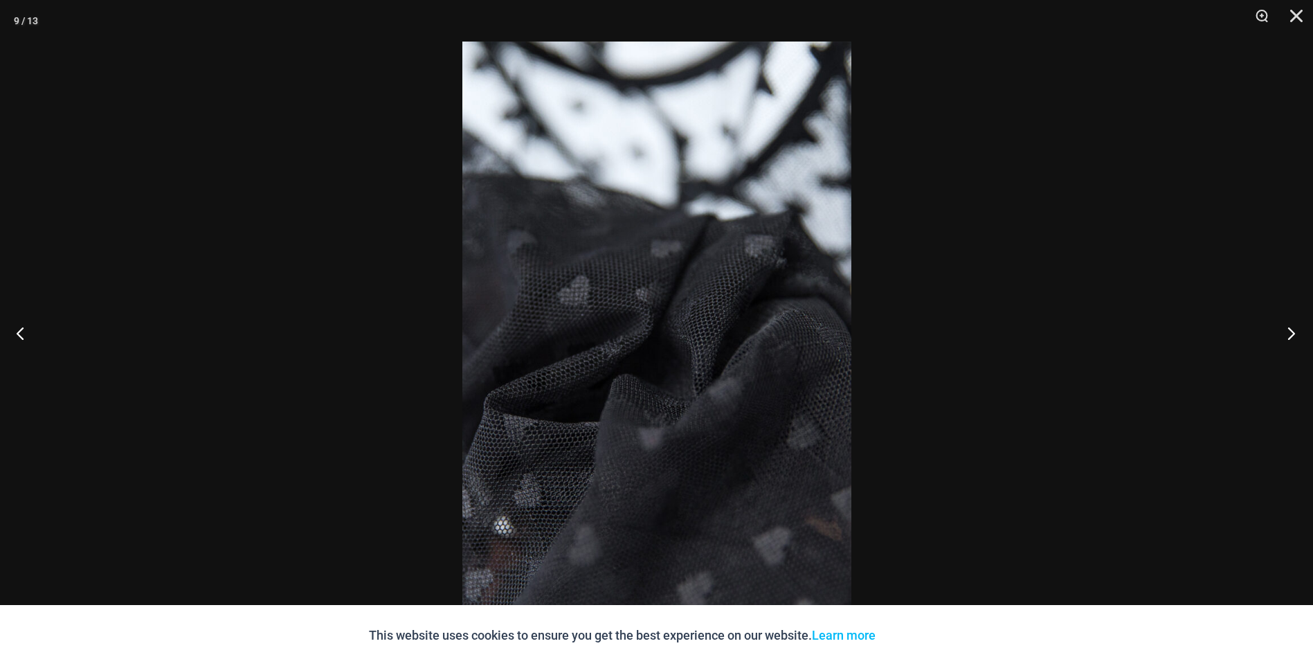
click at [1302, 335] on button "Next" at bounding box center [1287, 332] width 52 height 69
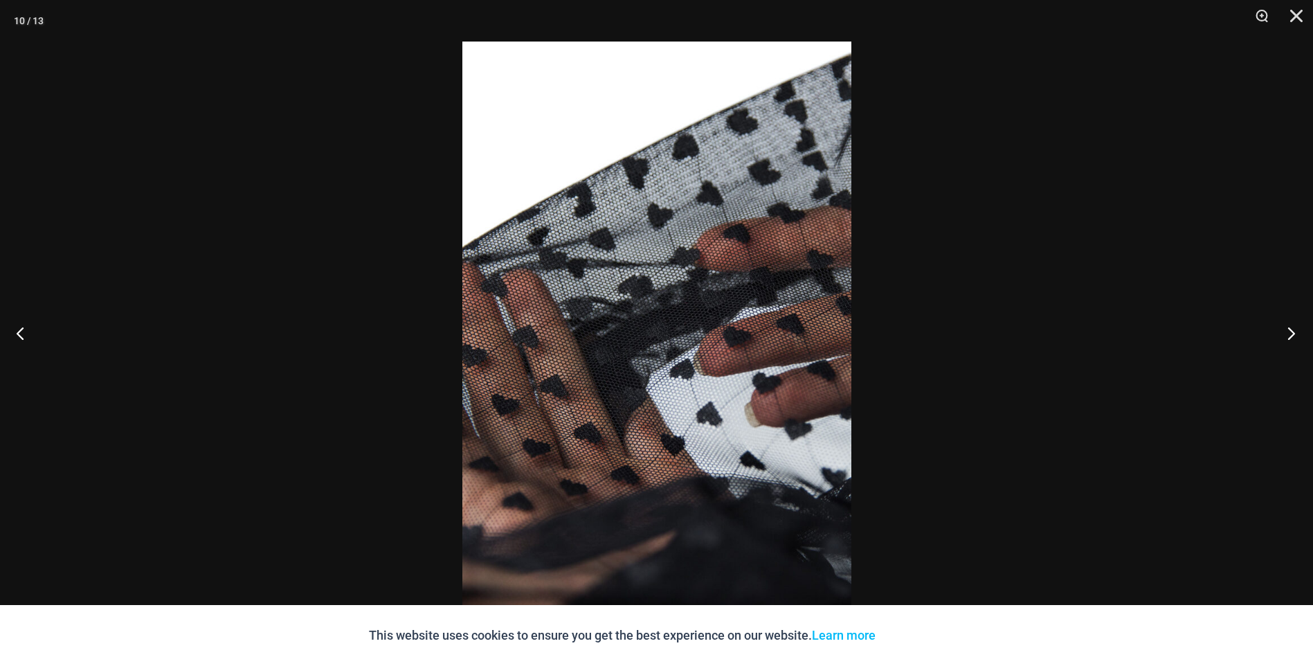
click at [1302, 335] on button "Next" at bounding box center [1287, 332] width 52 height 69
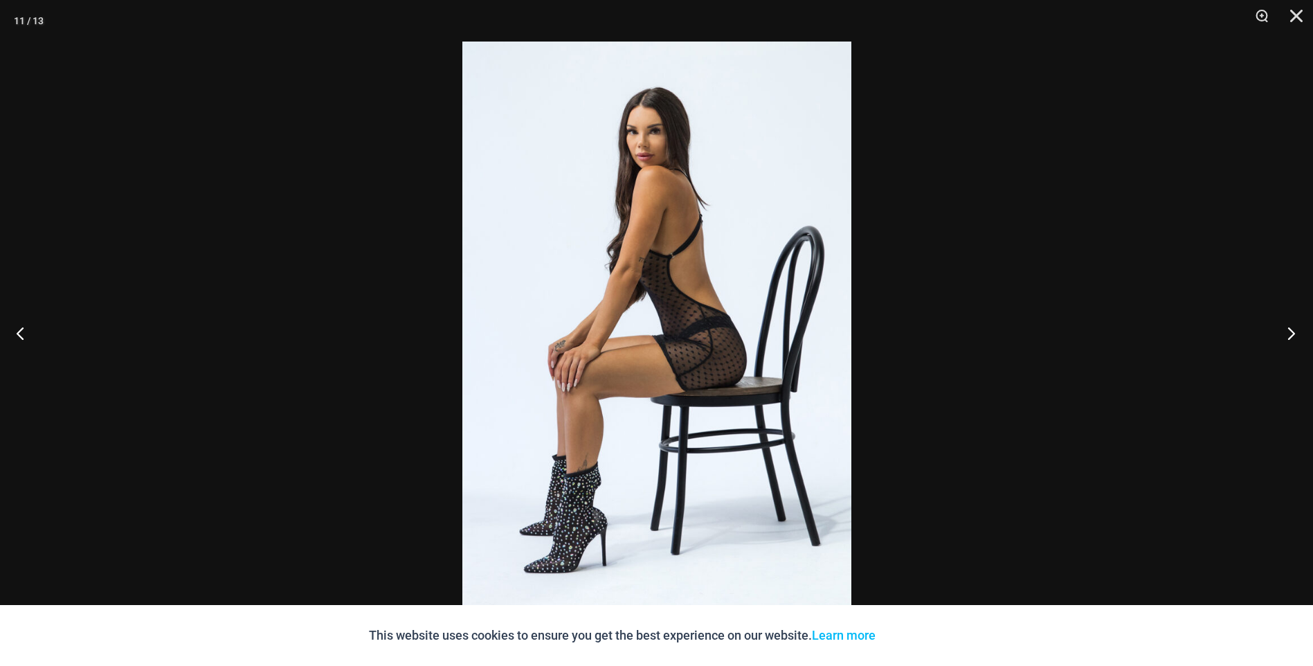
click at [1302, 335] on button "Next" at bounding box center [1287, 332] width 52 height 69
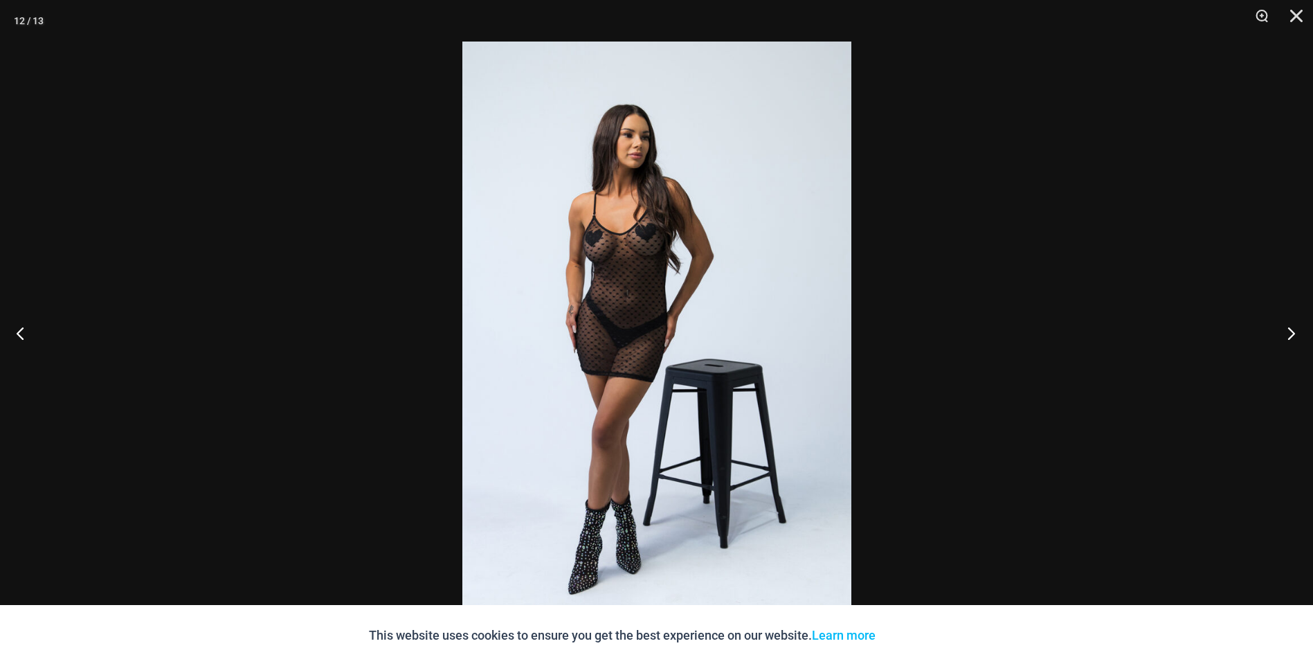
click at [1302, 335] on button "Next" at bounding box center [1287, 332] width 52 height 69
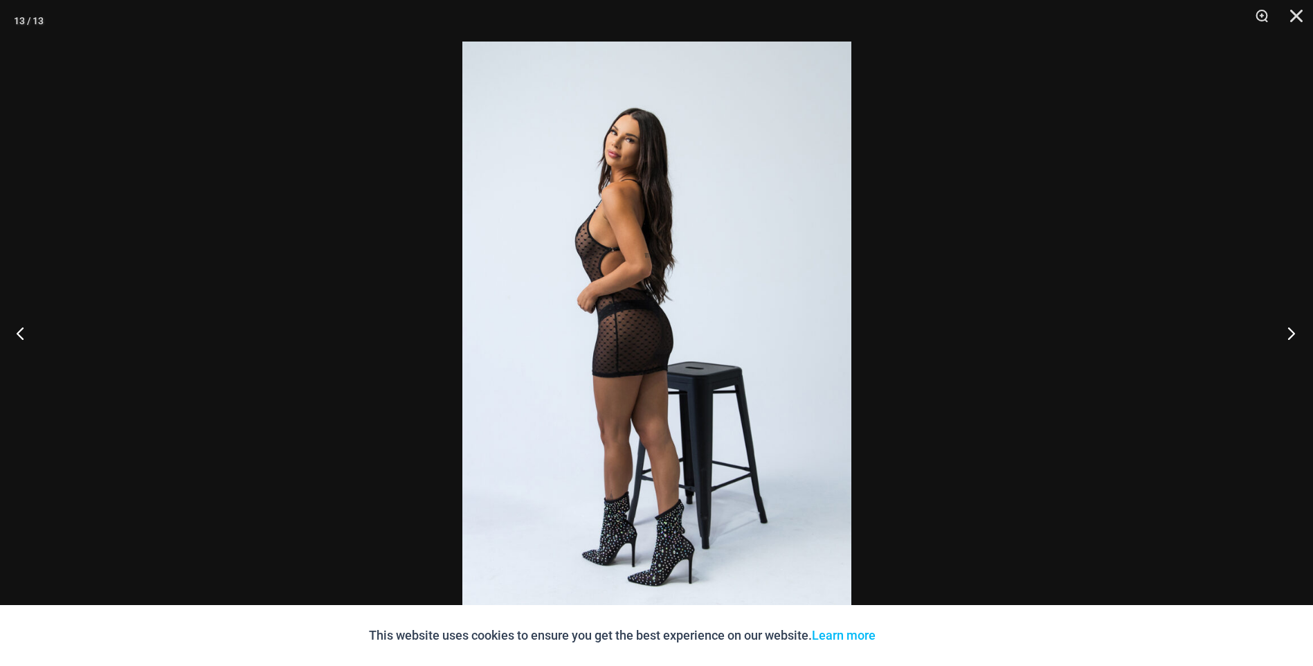
click at [1302, 335] on button "Next" at bounding box center [1287, 332] width 52 height 69
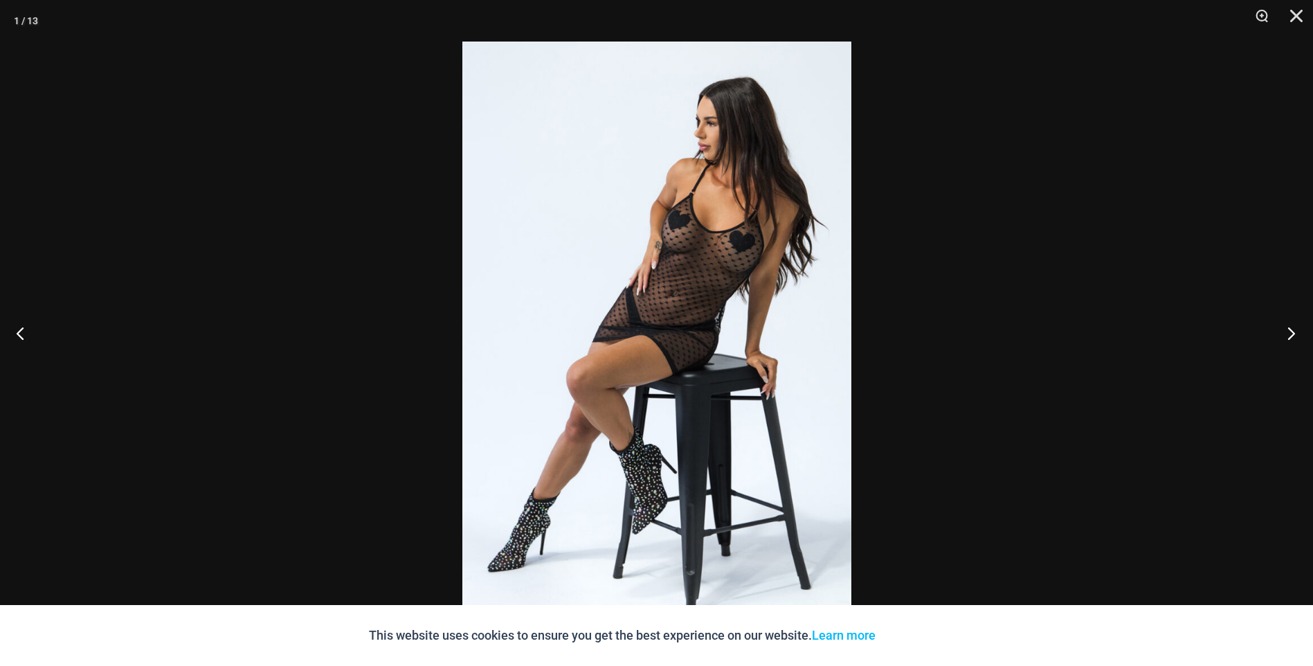
click at [1301, 336] on button "Next" at bounding box center [1287, 332] width 52 height 69
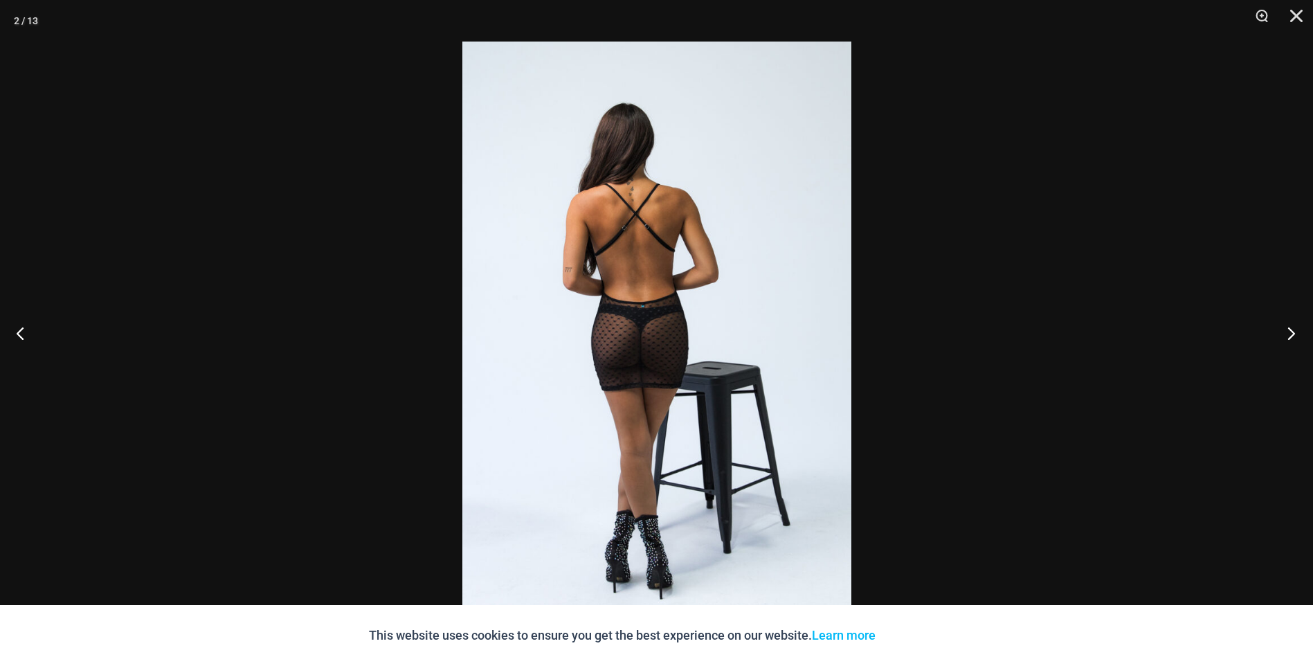
click at [1301, 336] on button "Next" at bounding box center [1287, 332] width 52 height 69
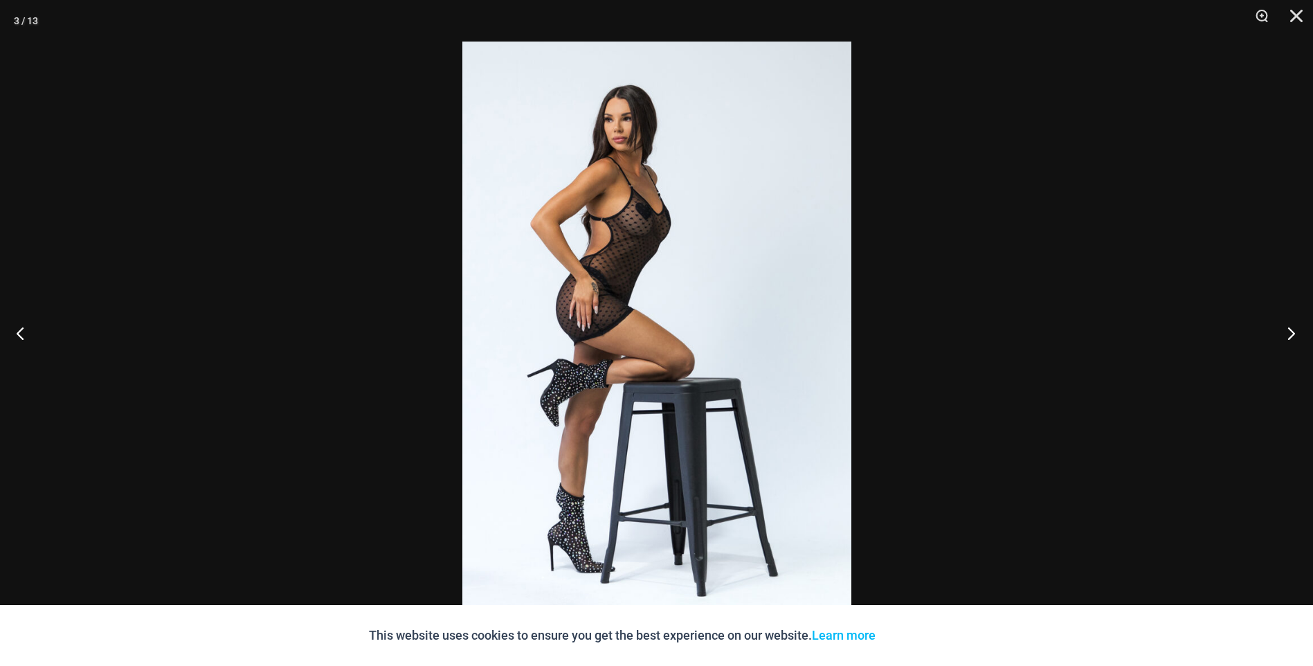
click at [1301, 336] on button "Next" at bounding box center [1287, 332] width 52 height 69
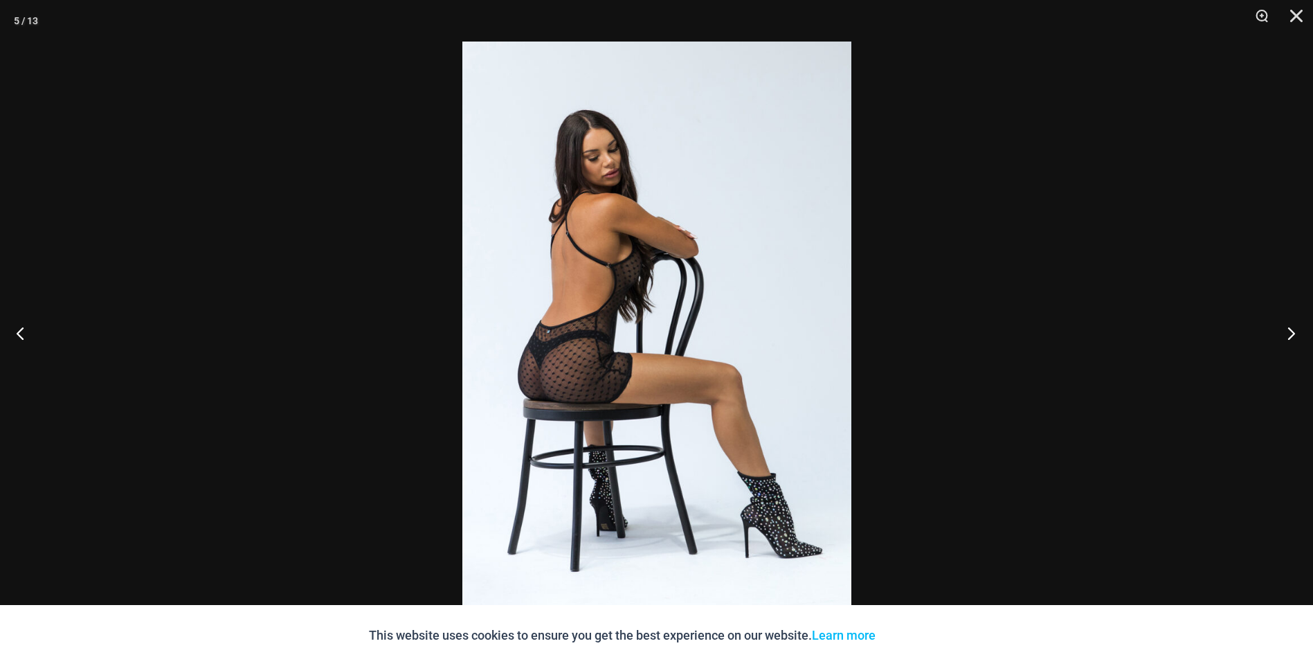
click at [1301, 336] on button "Next" at bounding box center [1287, 332] width 52 height 69
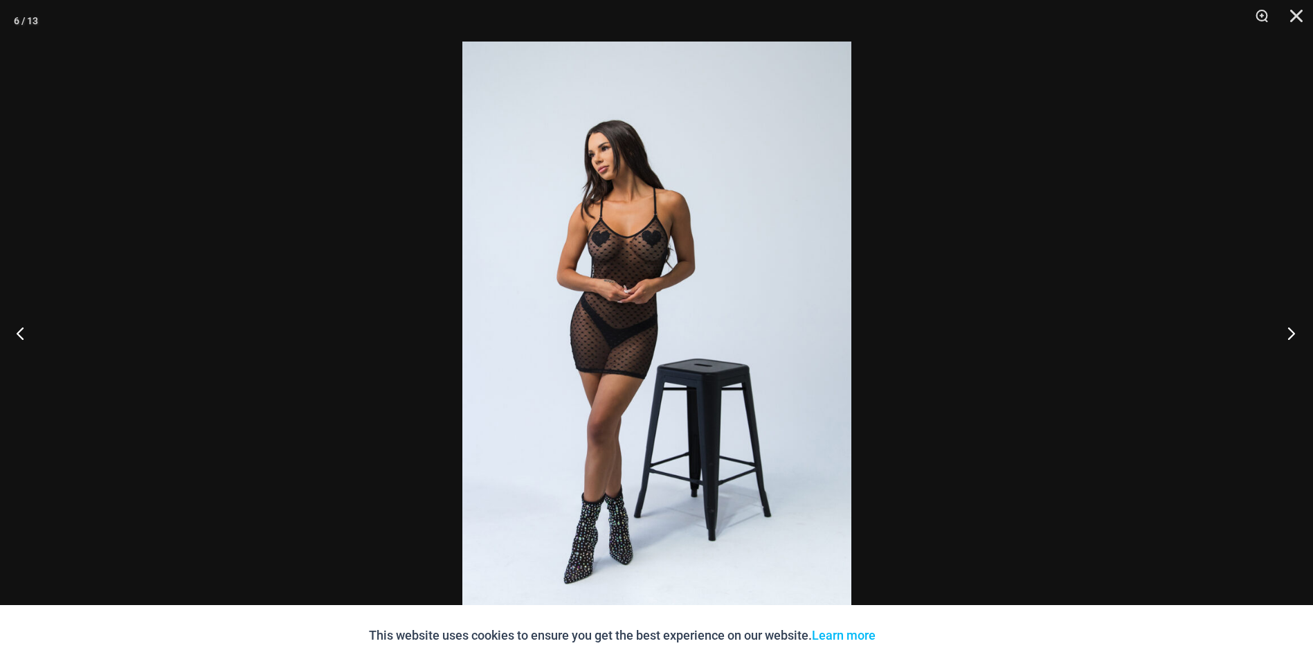
click at [1301, 336] on button "Next" at bounding box center [1287, 332] width 52 height 69
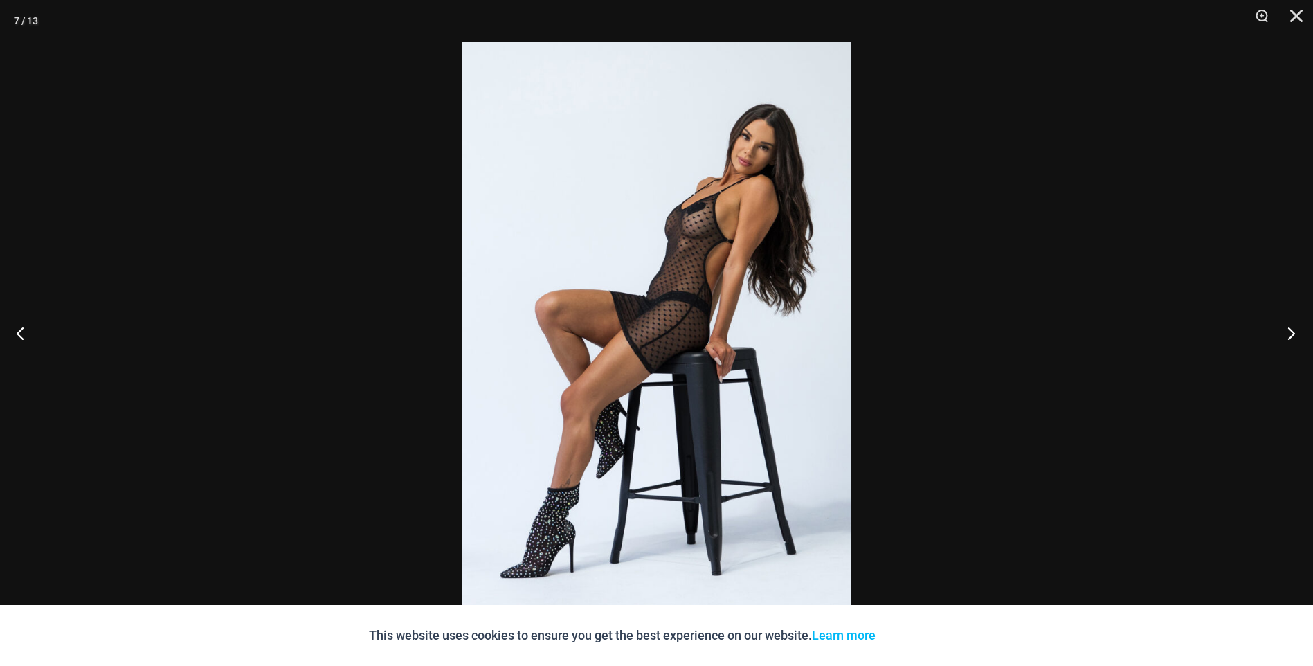
click at [1301, 336] on button "Next" at bounding box center [1287, 332] width 52 height 69
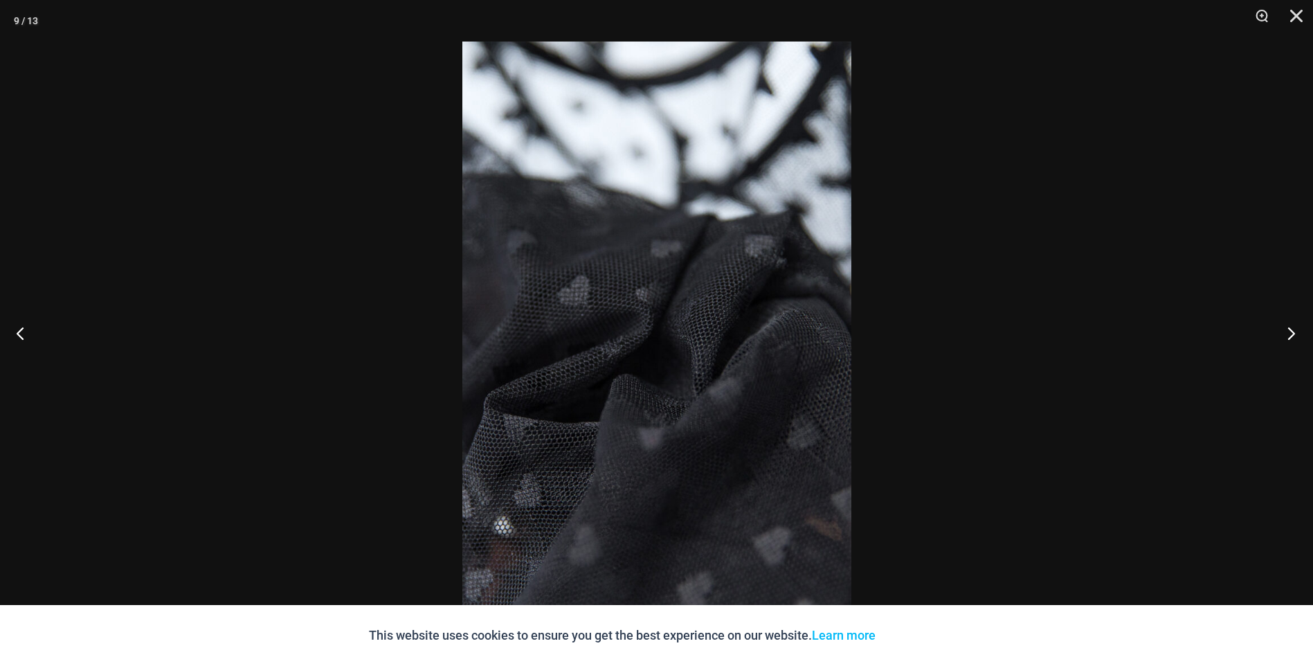
click at [1301, 336] on button "Next" at bounding box center [1287, 332] width 52 height 69
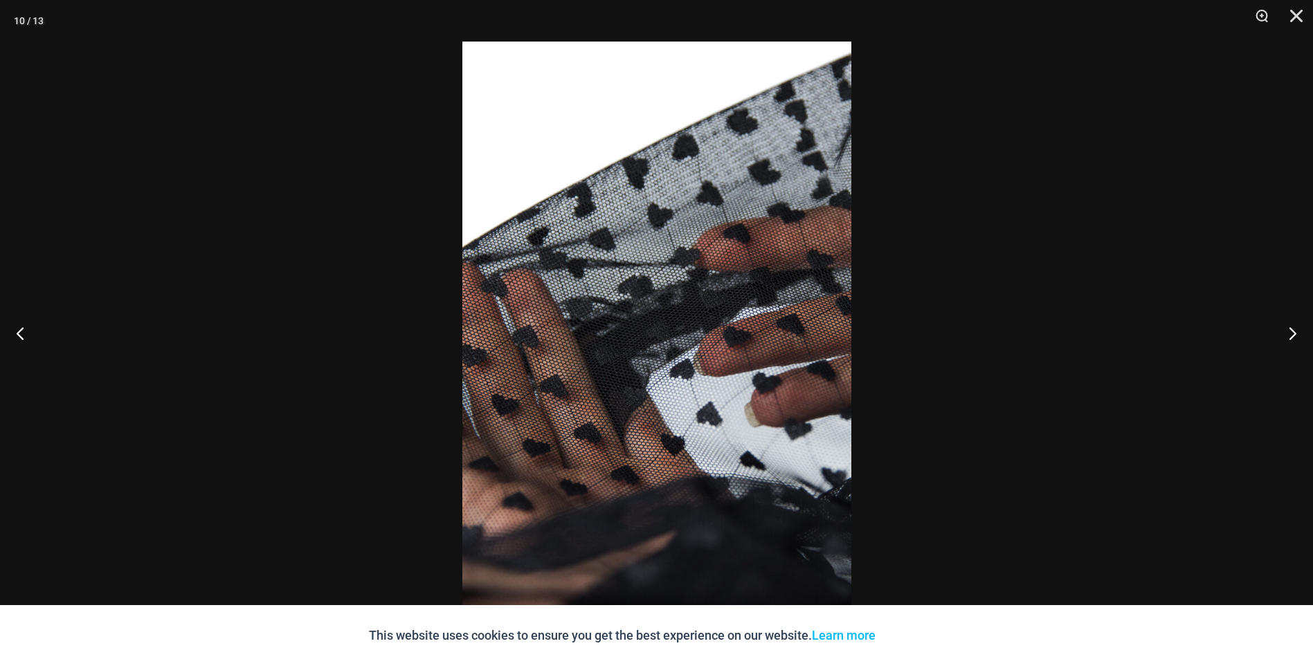
click at [1203, 347] on div at bounding box center [656, 333] width 1313 height 666
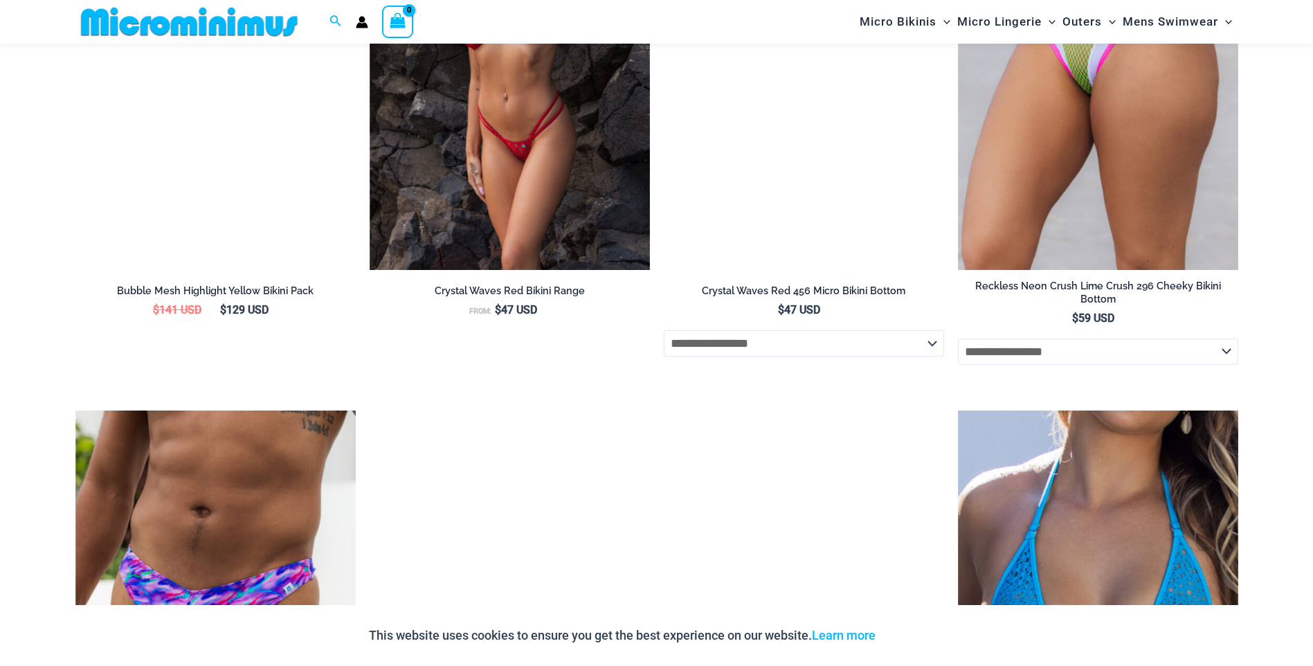
scroll to position [2479, 0]
